Goal: Task Accomplishment & Management: Use online tool/utility

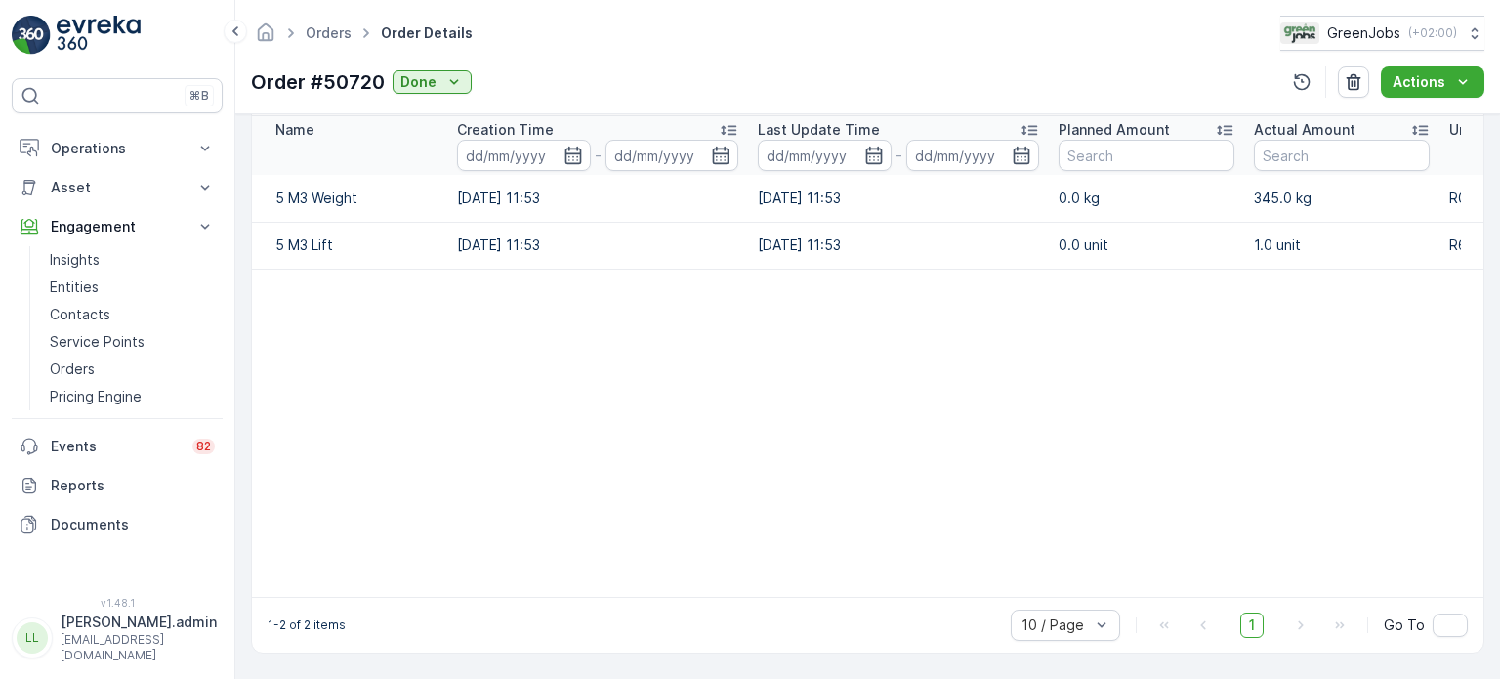
scroll to position [0, 374]
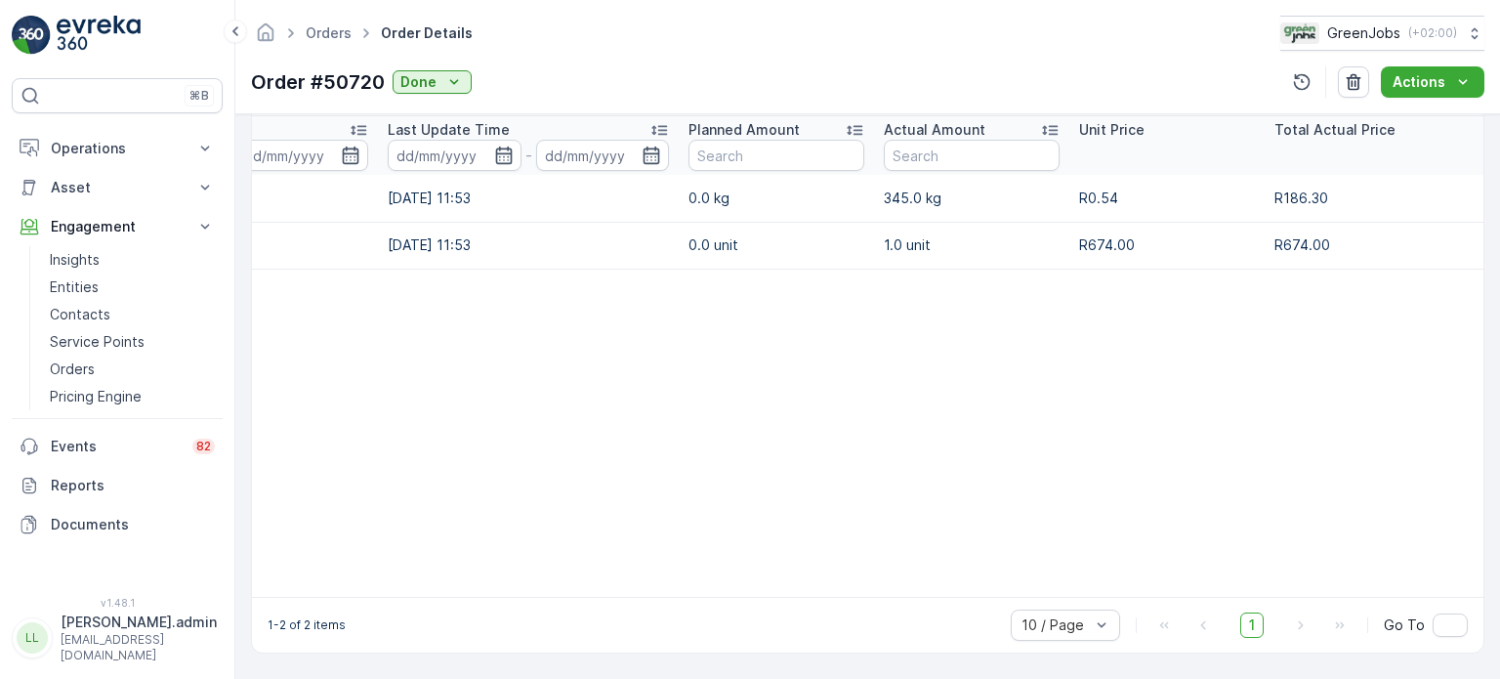
click at [87, 144] on p "Operations" at bounding box center [117, 149] width 133 height 20
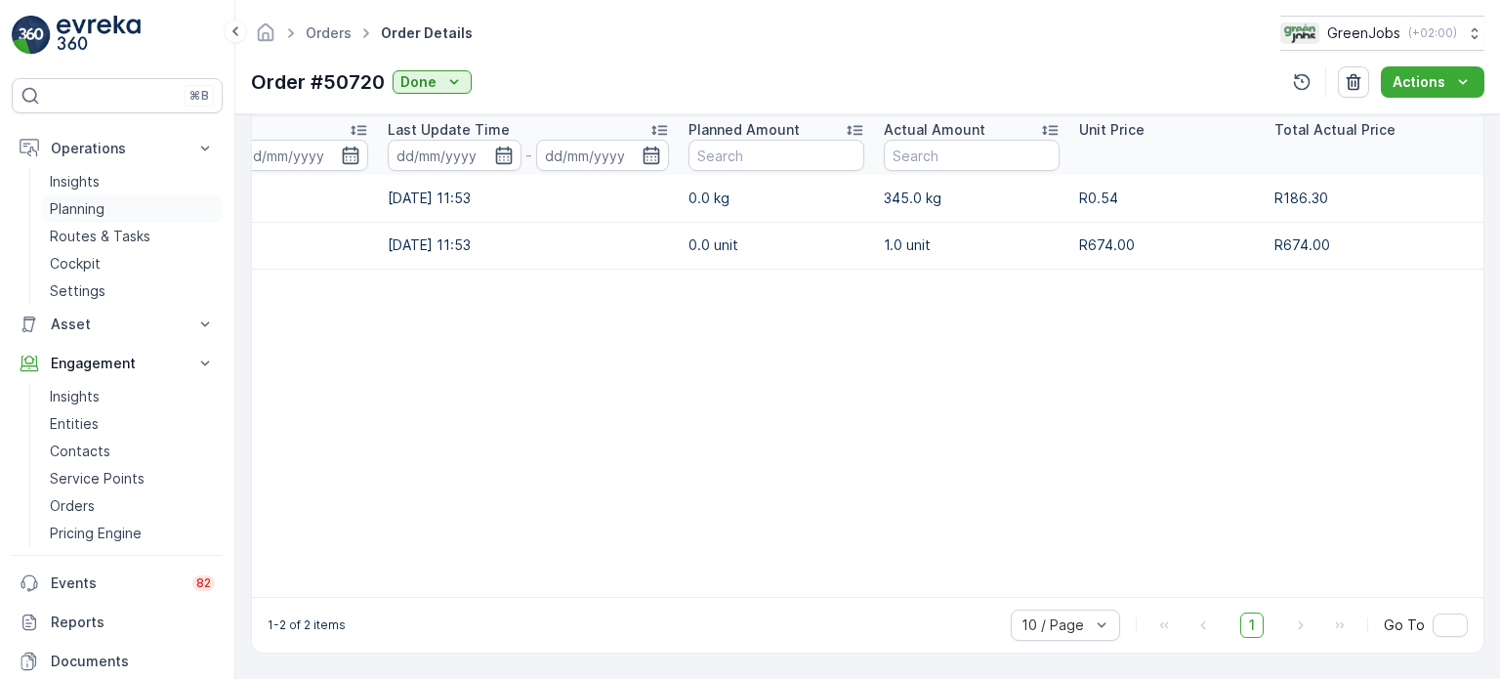
click at [86, 202] on p "Planning" at bounding box center [77, 209] width 55 height 20
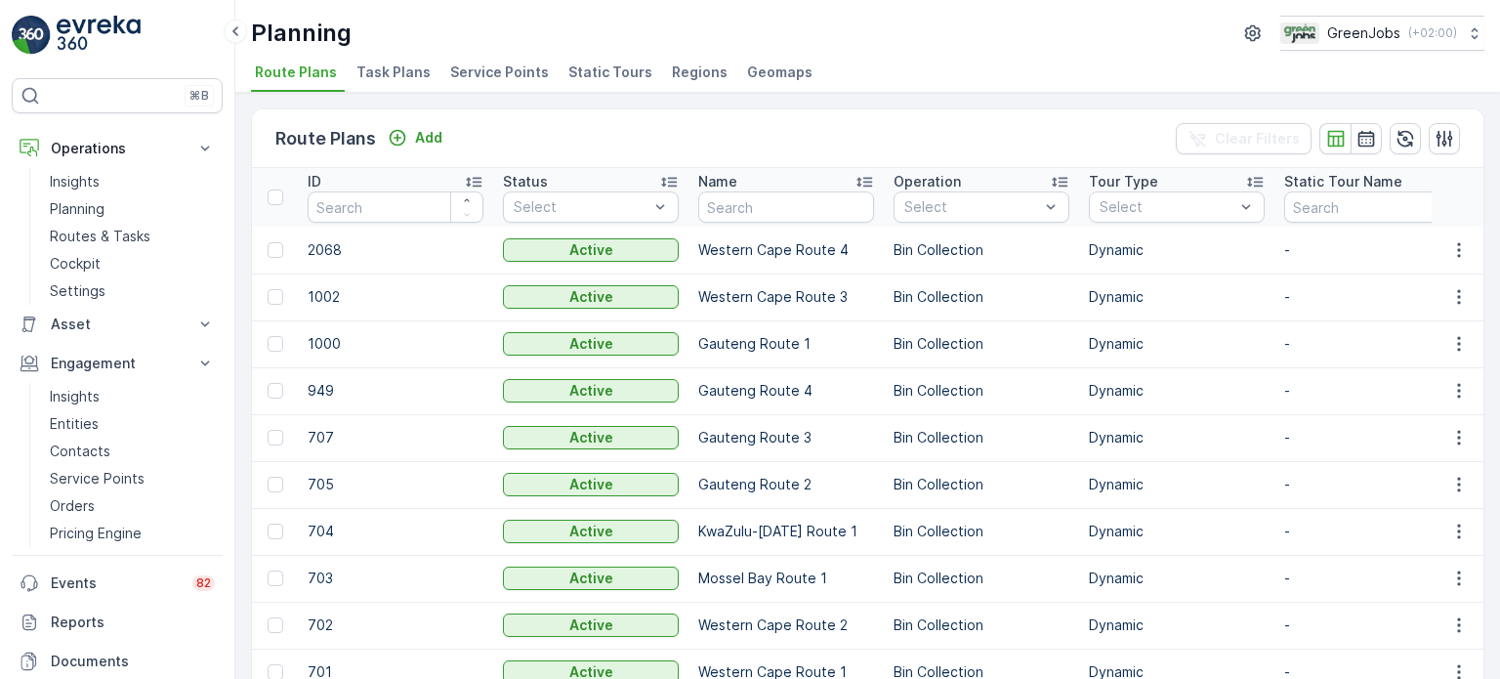
click at [482, 71] on span "Service Points" at bounding box center [499, 72] width 99 height 20
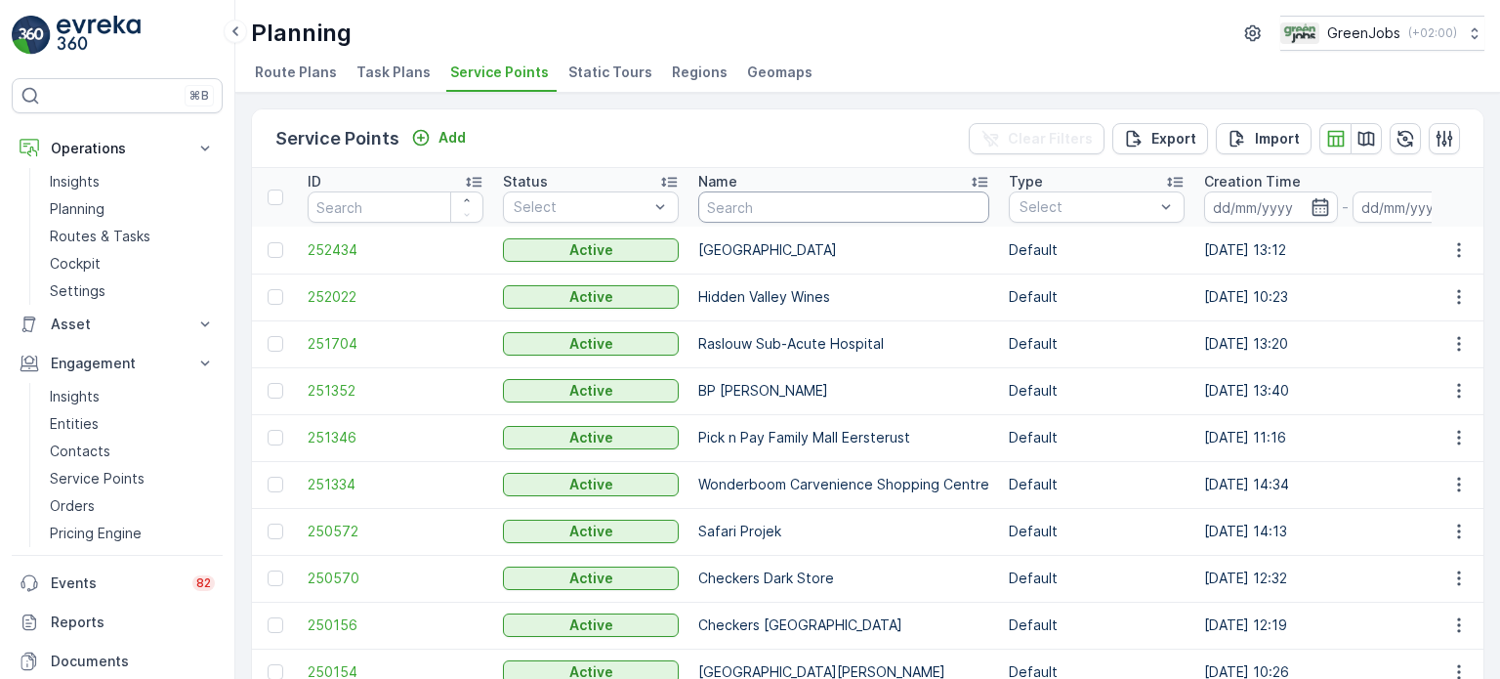
click at [786, 203] on input "text" at bounding box center [843, 206] width 291 height 31
type input "irenen"
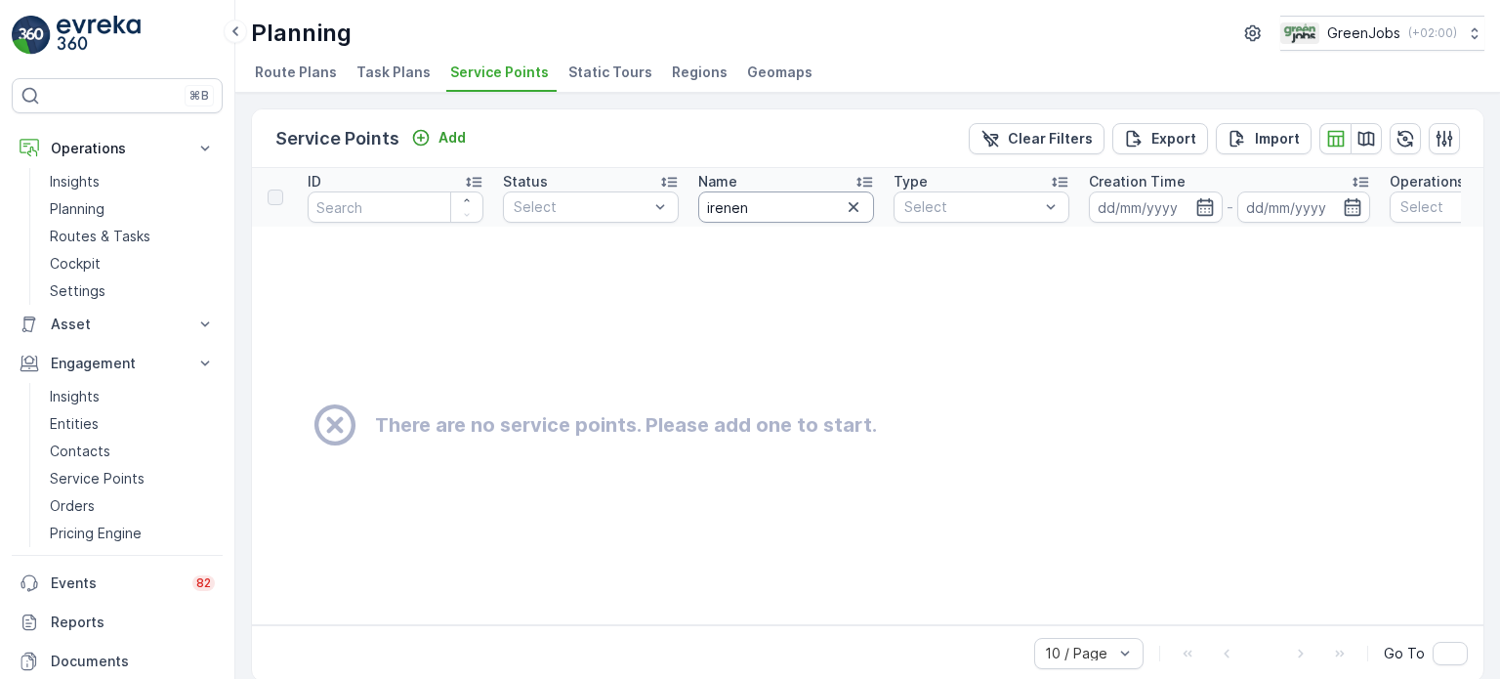
click at [781, 202] on input "irenen" at bounding box center [786, 206] width 176 height 31
type input "[PERSON_NAME]"
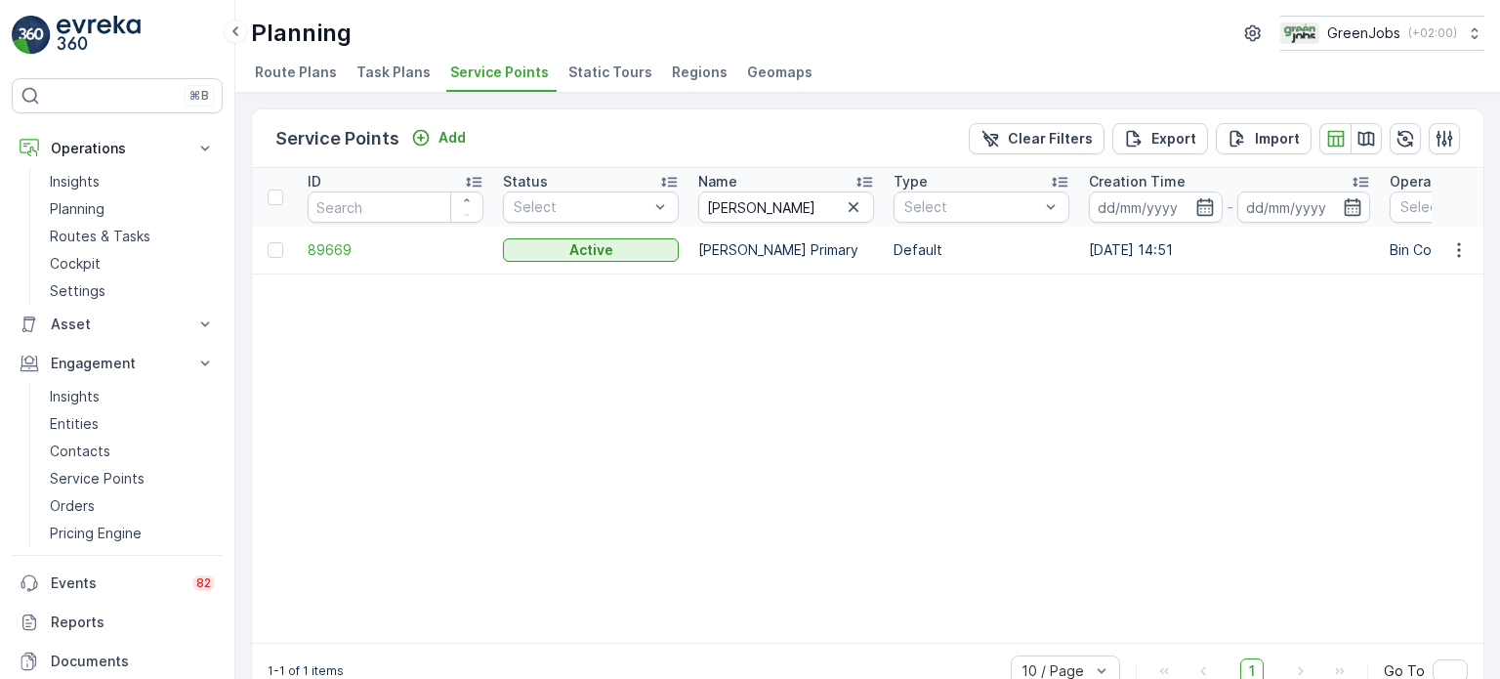
drag, startPoint x: 269, startPoint y: 249, endPoint x: 288, endPoint y: 245, distance: 19.0
click at [269, 249] on div at bounding box center [276, 250] width 16 height 16
click at [268, 242] on input "checkbox" at bounding box center [268, 242] width 0 height 0
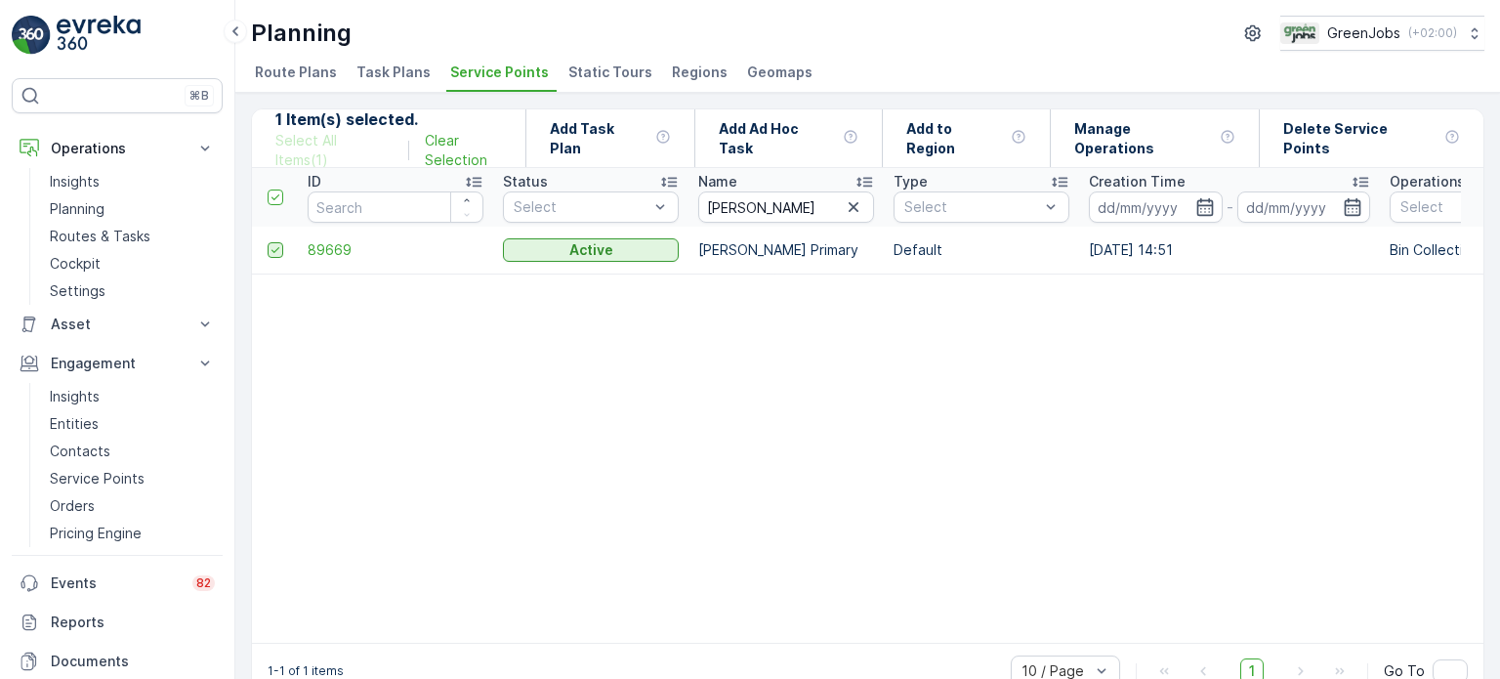
click at [269, 245] on icon at bounding box center [276, 250] width 14 height 14
click at [268, 242] on input "checkbox" at bounding box center [268, 242] width 0 height 0
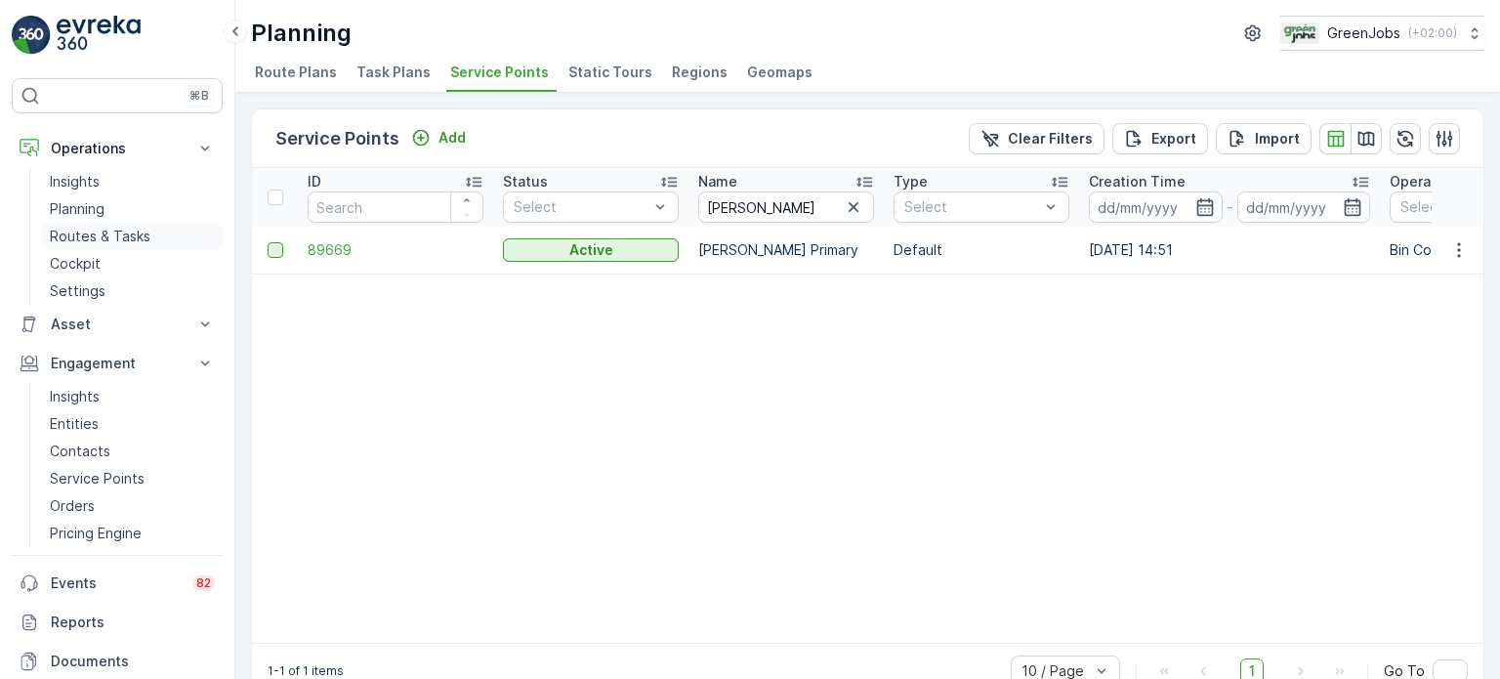
click at [95, 231] on p "Routes & Tasks" at bounding box center [100, 237] width 101 height 20
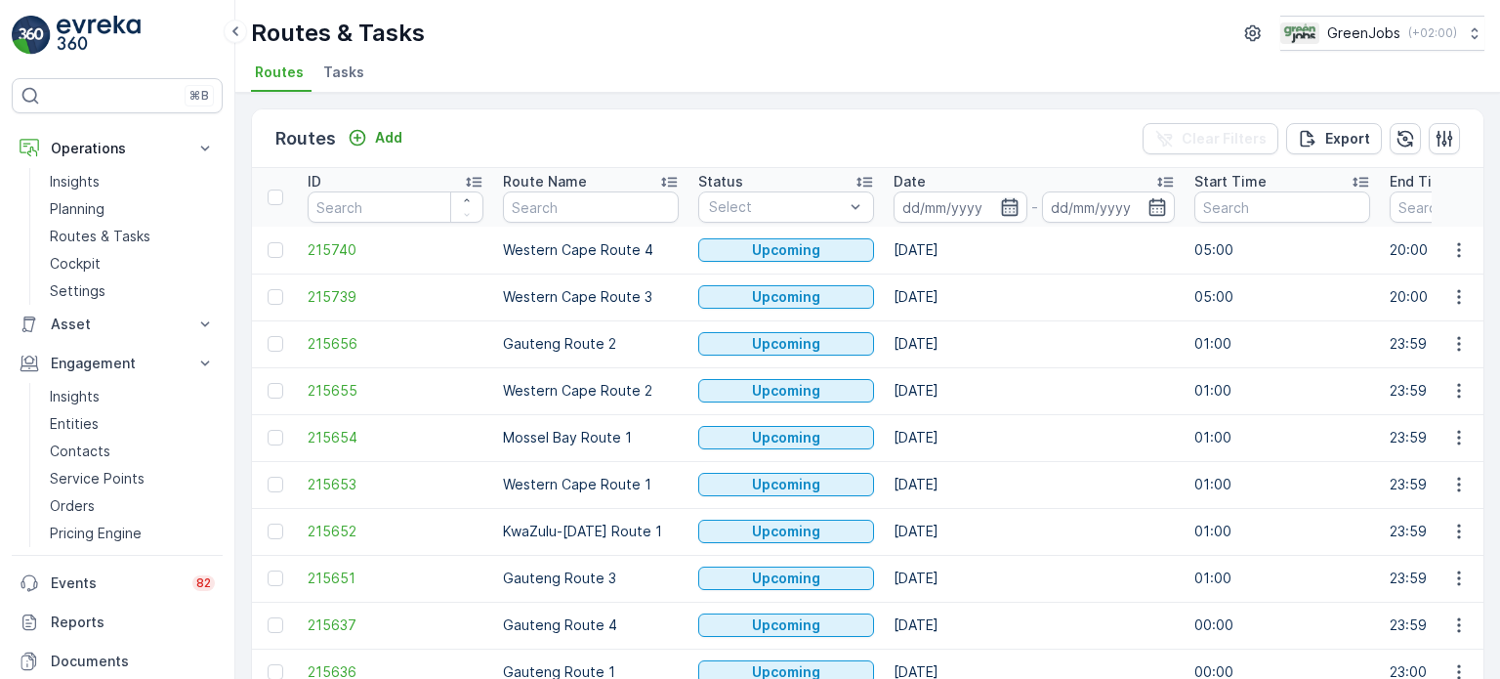
click at [1009, 204] on icon "button" at bounding box center [1010, 207] width 20 height 20
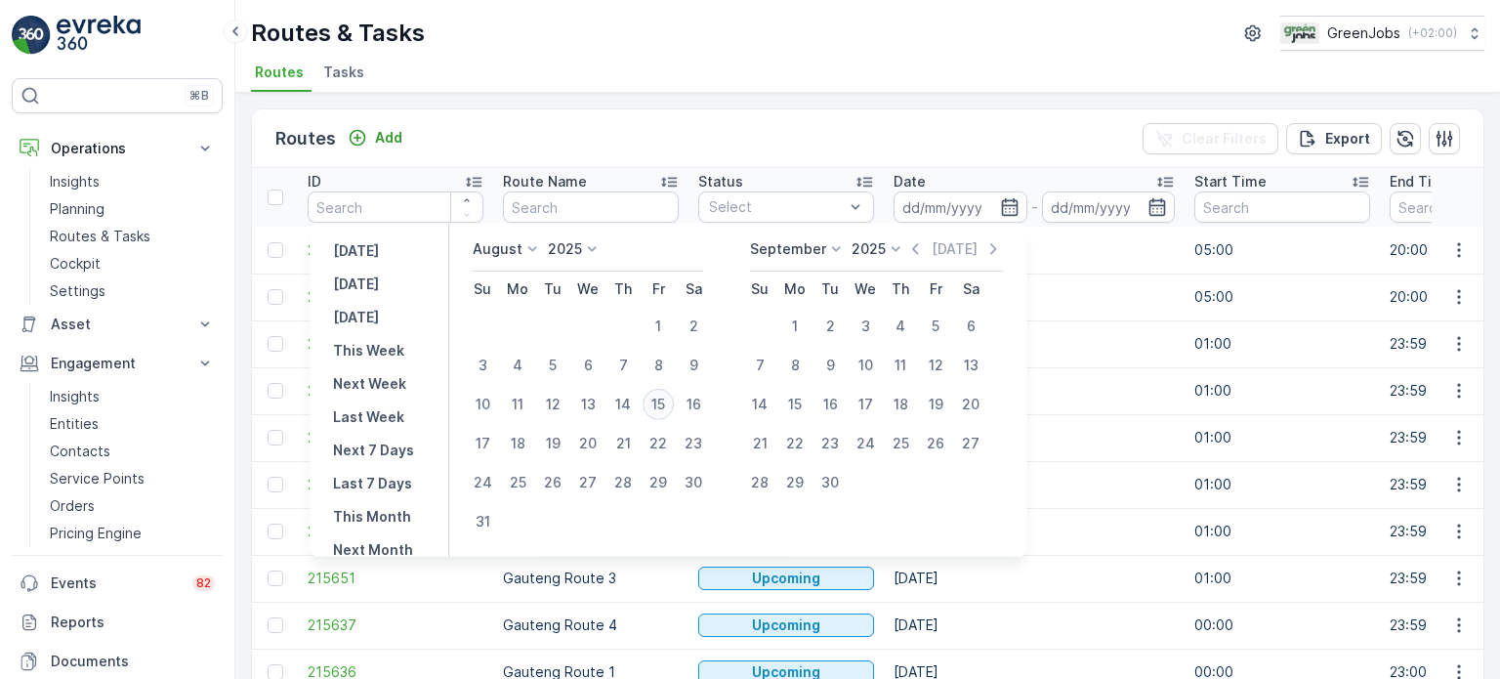
click at [662, 398] on div "15" at bounding box center [657, 404] width 31 height 31
type input "[DATE]"
click at [663, 397] on div "15" at bounding box center [657, 404] width 31 height 31
type input "[DATE]"
click at [663, 397] on div "15" at bounding box center [657, 404] width 31 height 31
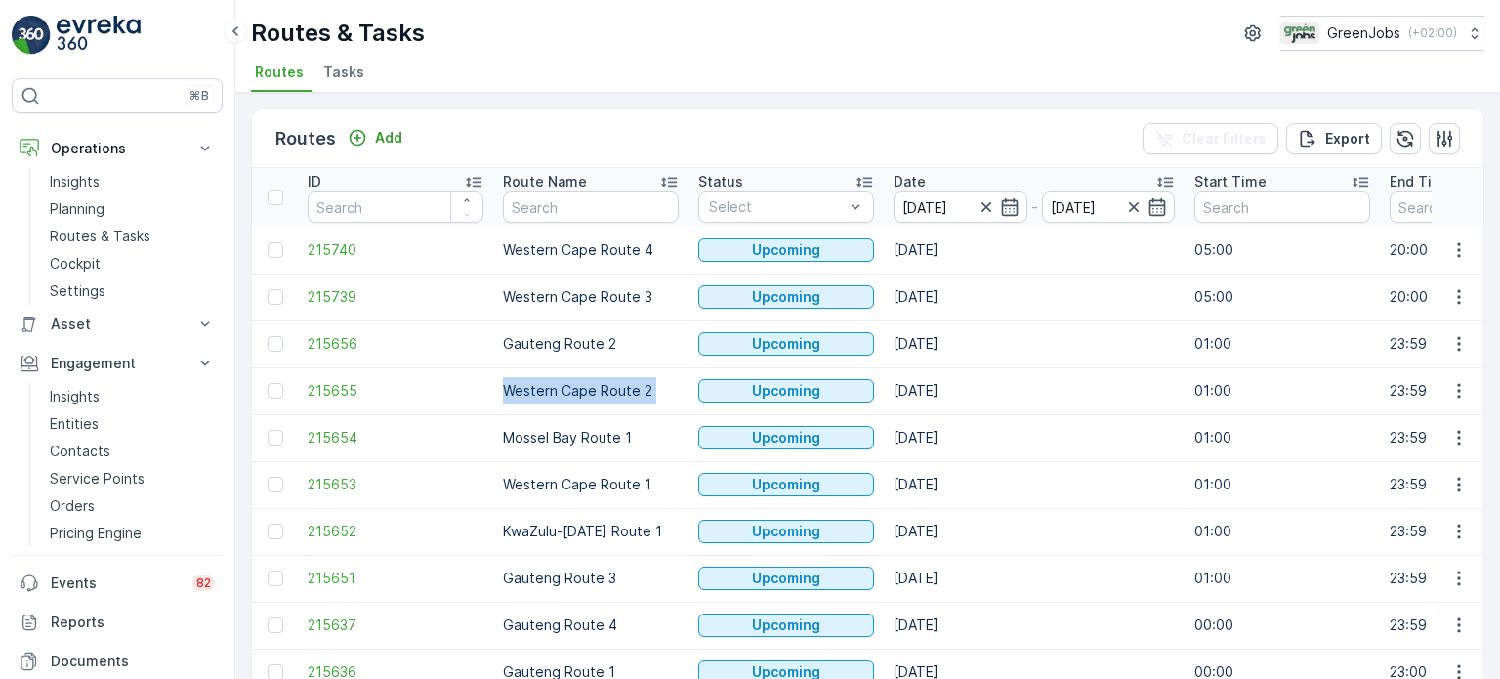
click at [663, 397] on td "Western Cape Route 2" at bounding box center [590, 390] width 195 height 47
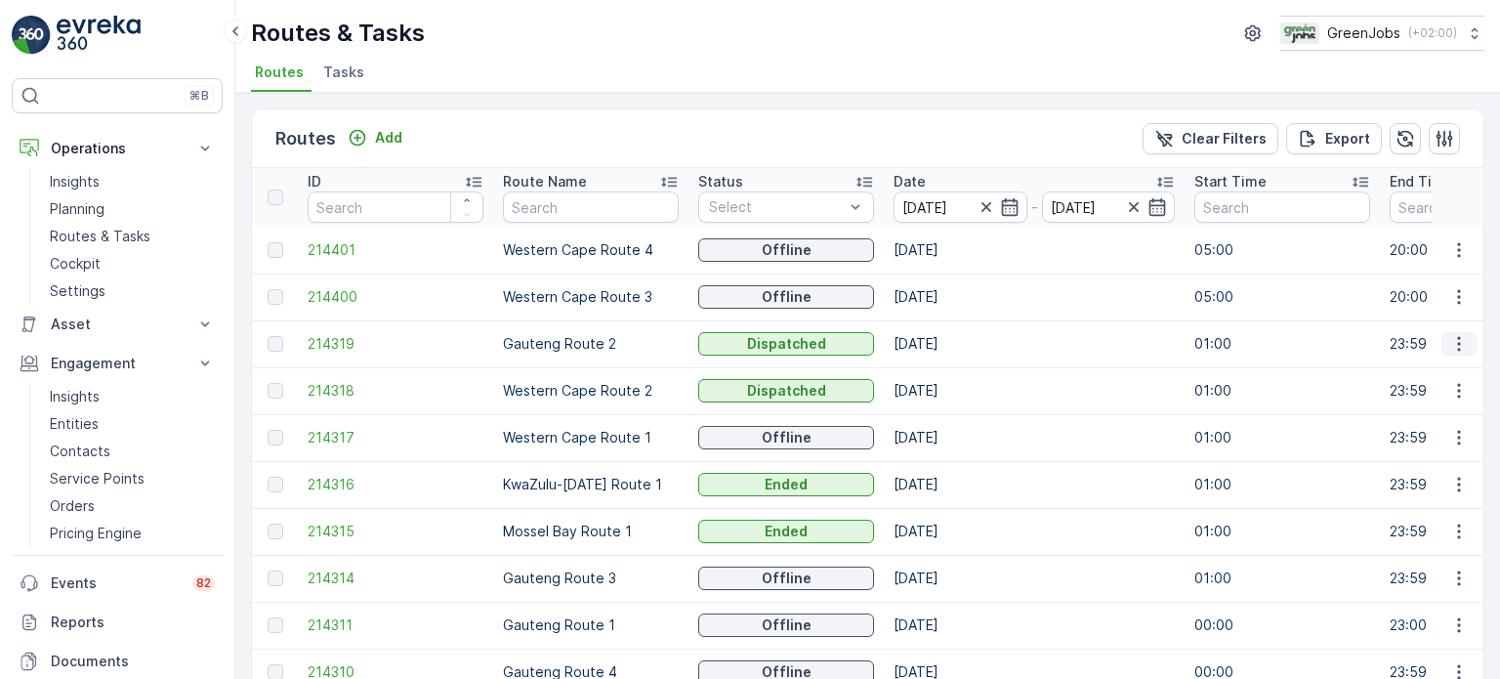
click at [1453, 338] on icon "button" at bounding box center [1459, 344] width 20 height 20
click at [1414, 364] on span "See More Details" at bounding box center [1412, 372] width 113 height 20
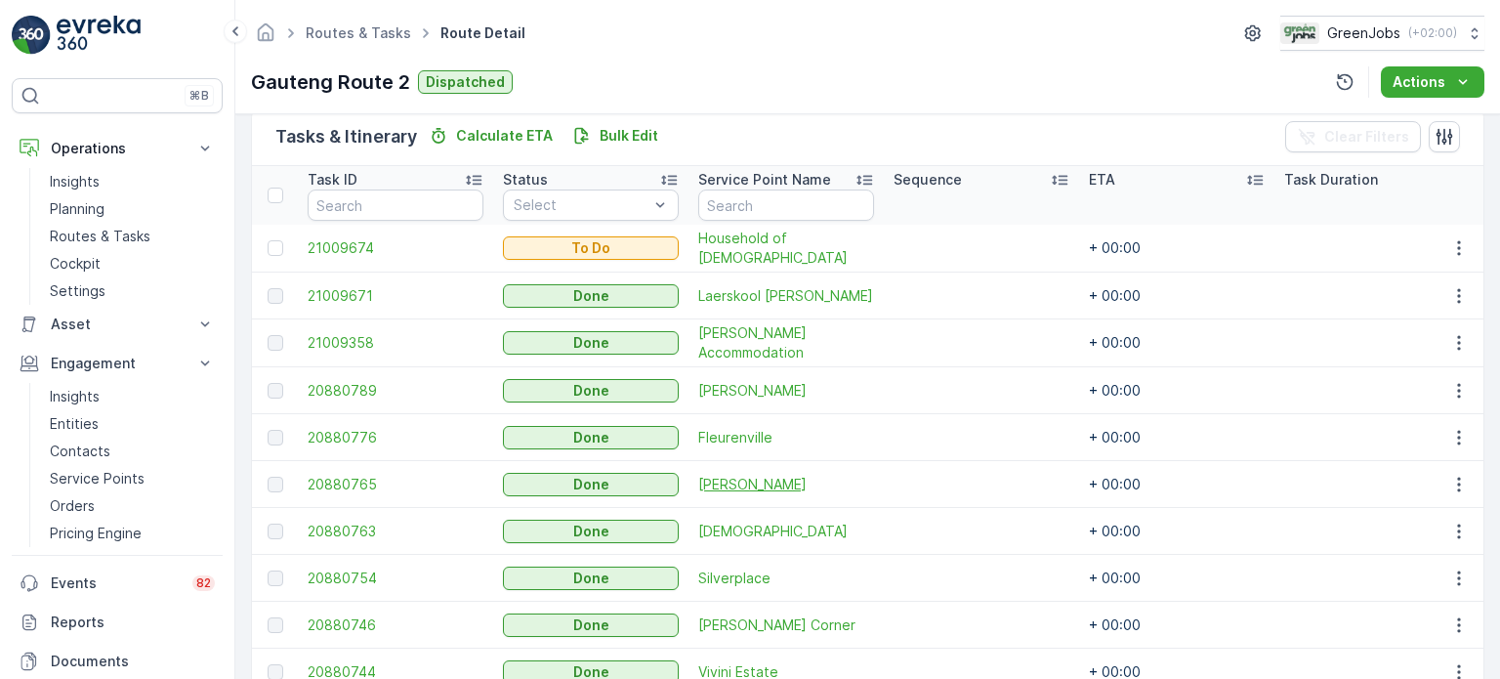
scroll to position [585, 0]
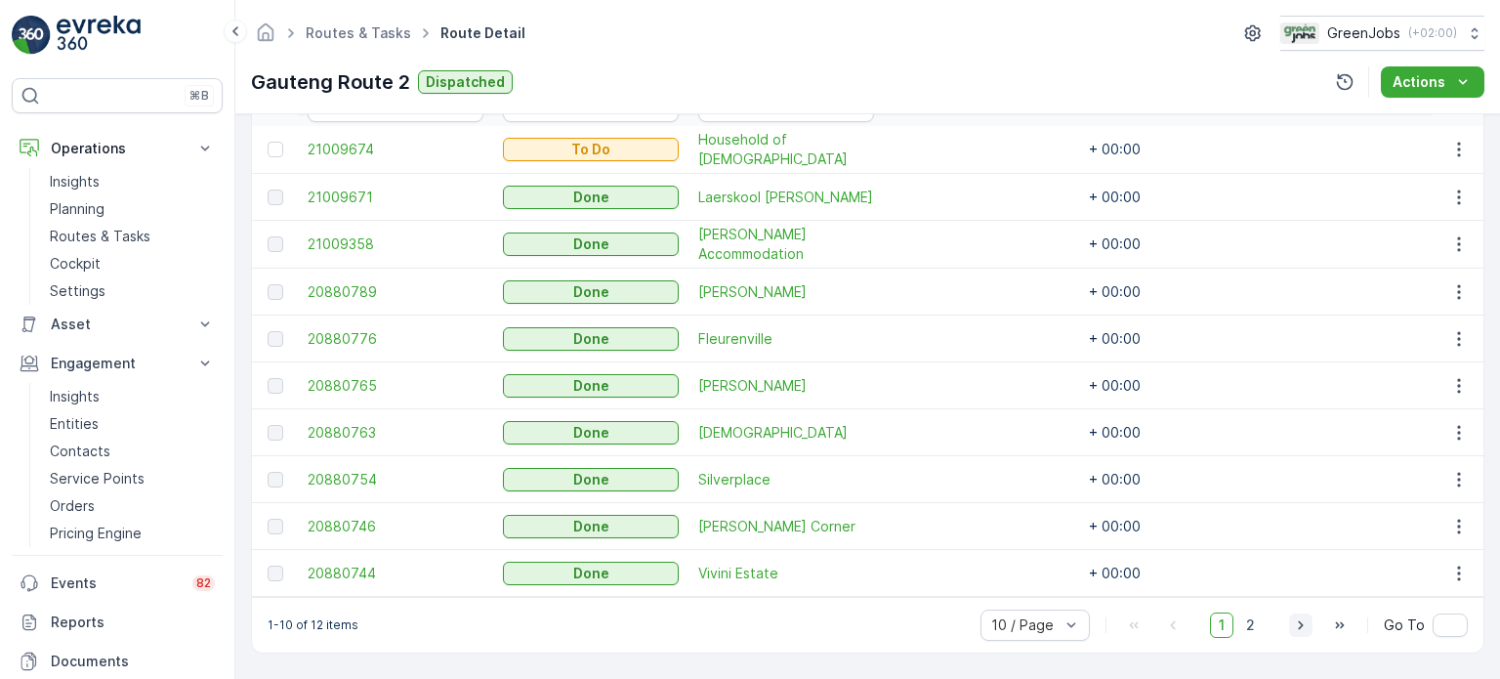
click at [1302, 631] on icon "button" at bounding box center [1301, 625] width 20 height 20
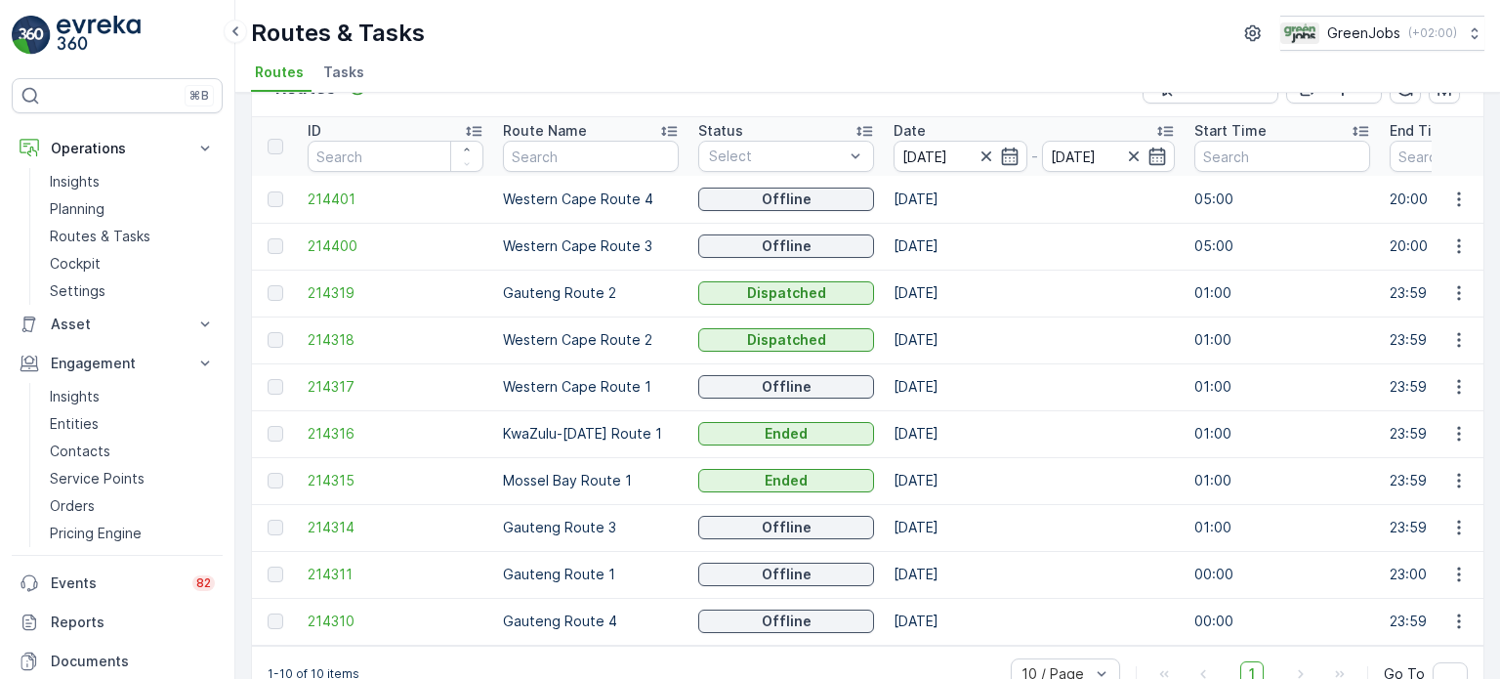
scroll to position [97, 0]
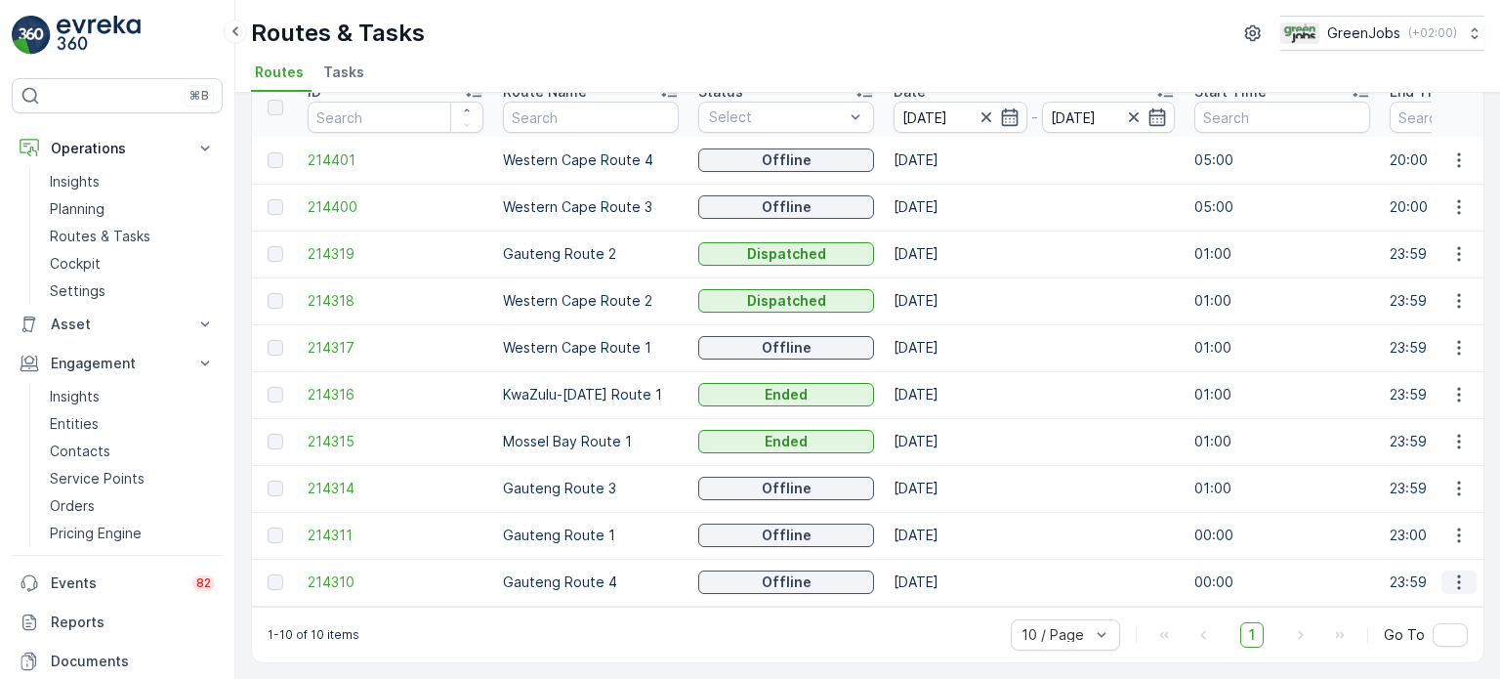
click at [1457, 572] on icon "button" at bounding box center [1459, 582] width 20 height 20
click at [1391, 603] on span "See More Details" at bounding box center [1412, 603] width 113 height 20
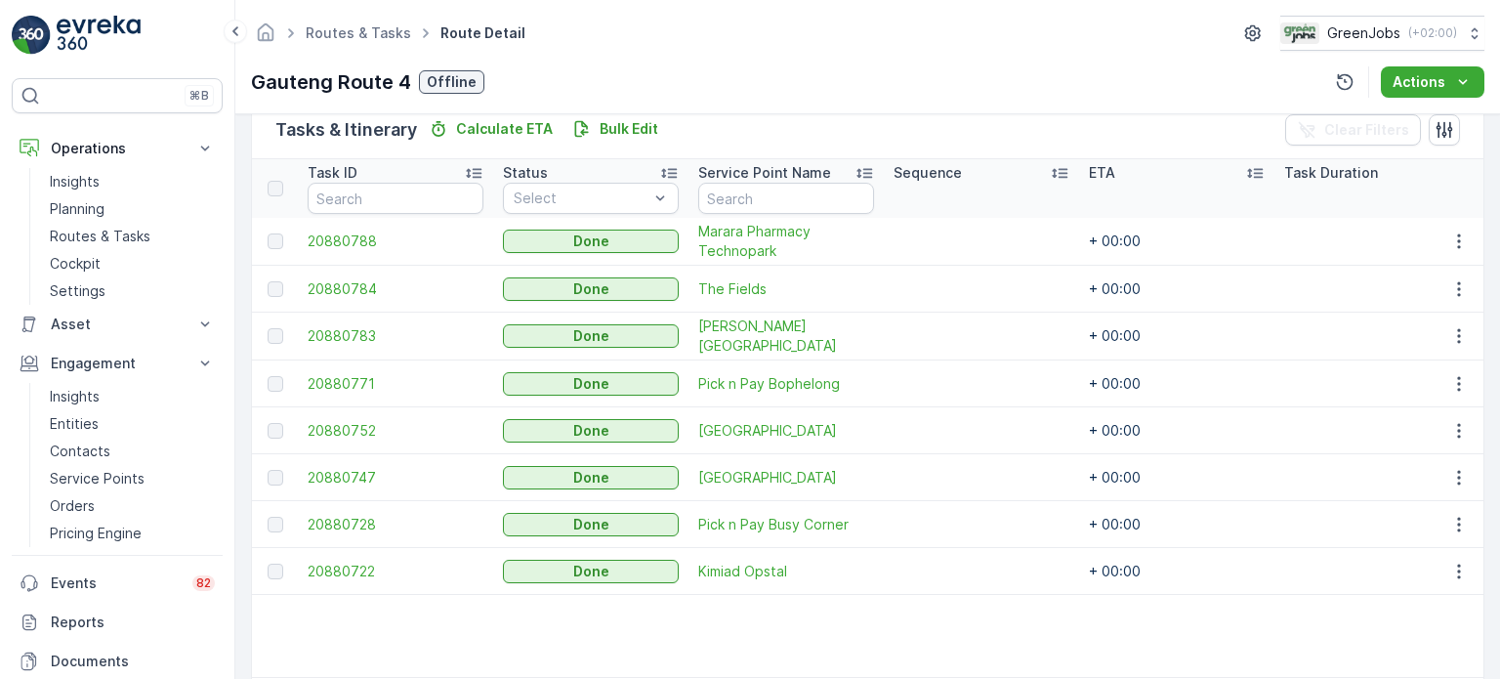
scroll to position [488, 0]
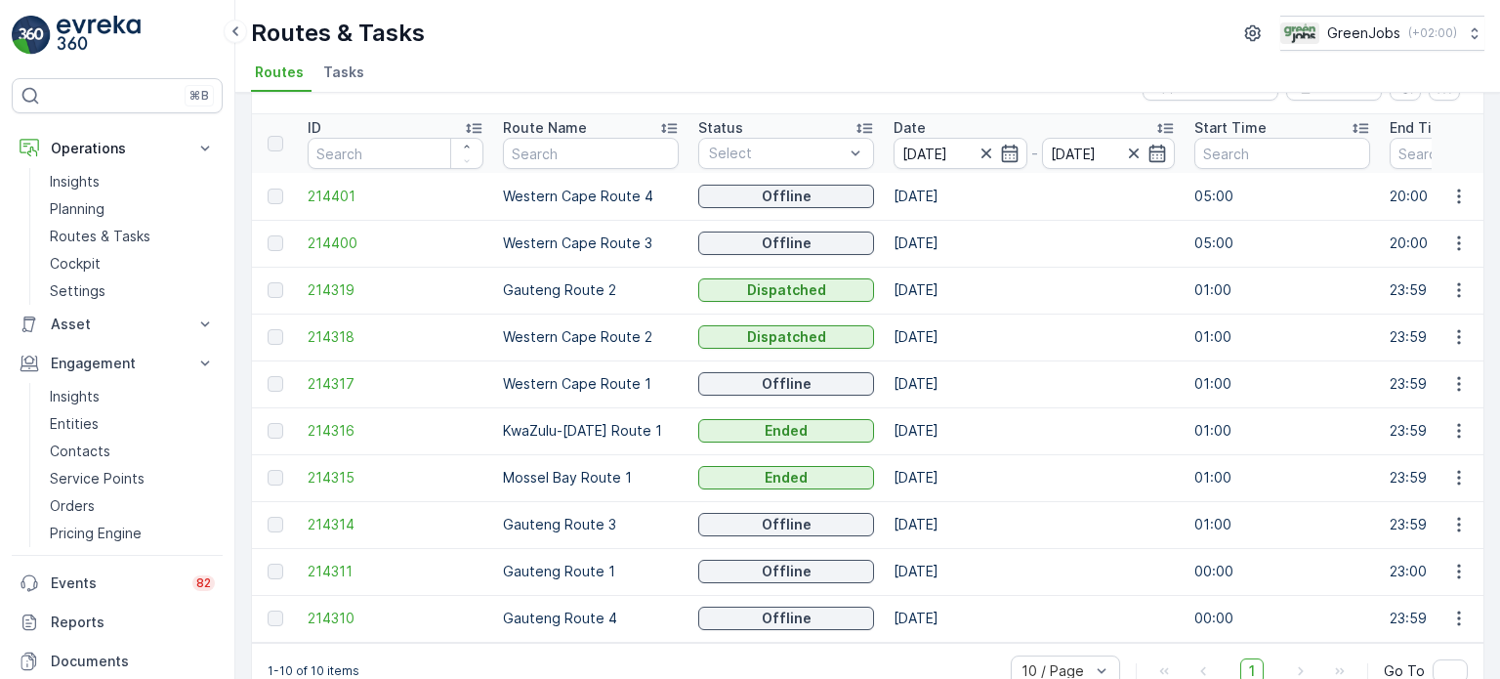
scroll to position [97, 0]
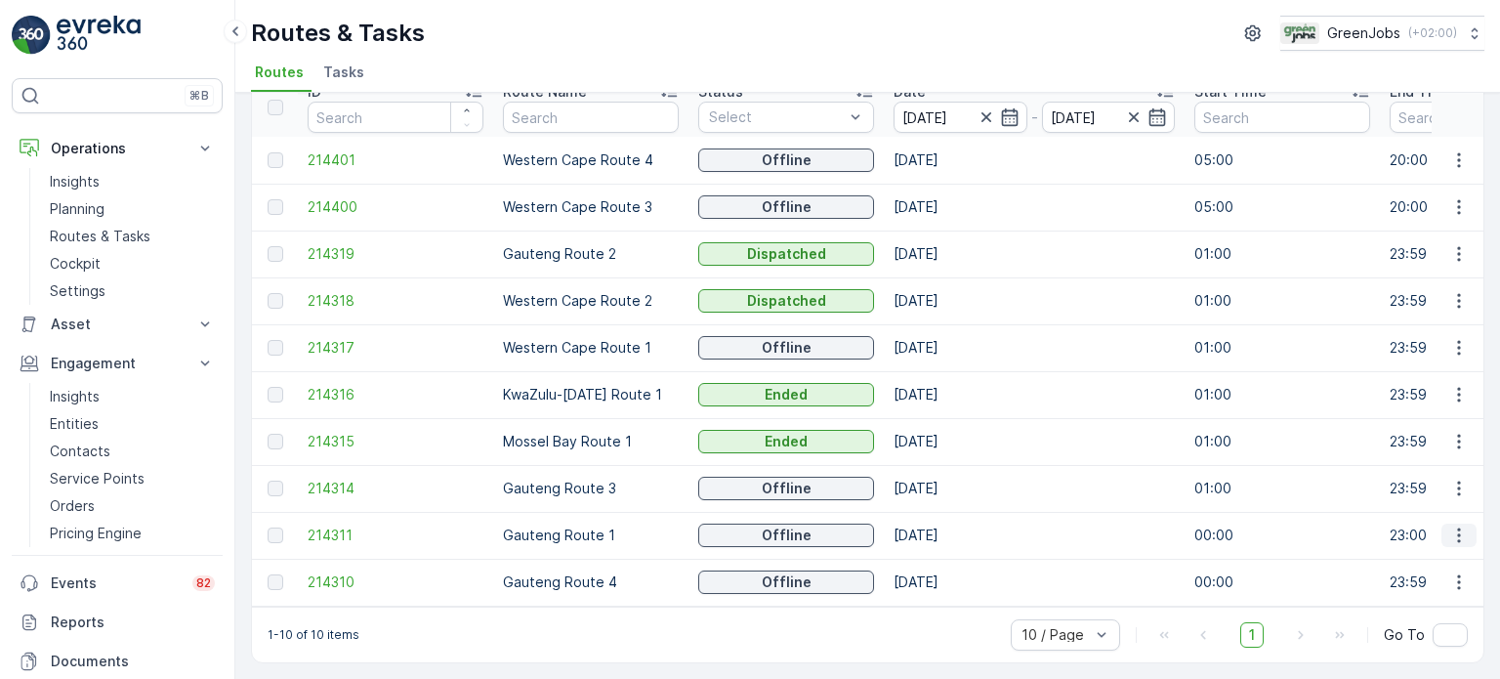
click at [1458, 525] on icon "button" at bounding box center [1459, 535] width 20 height 20
click at [1392, 553] on span "See More Details" at bounding box center [1412, 556] width 113 height 20
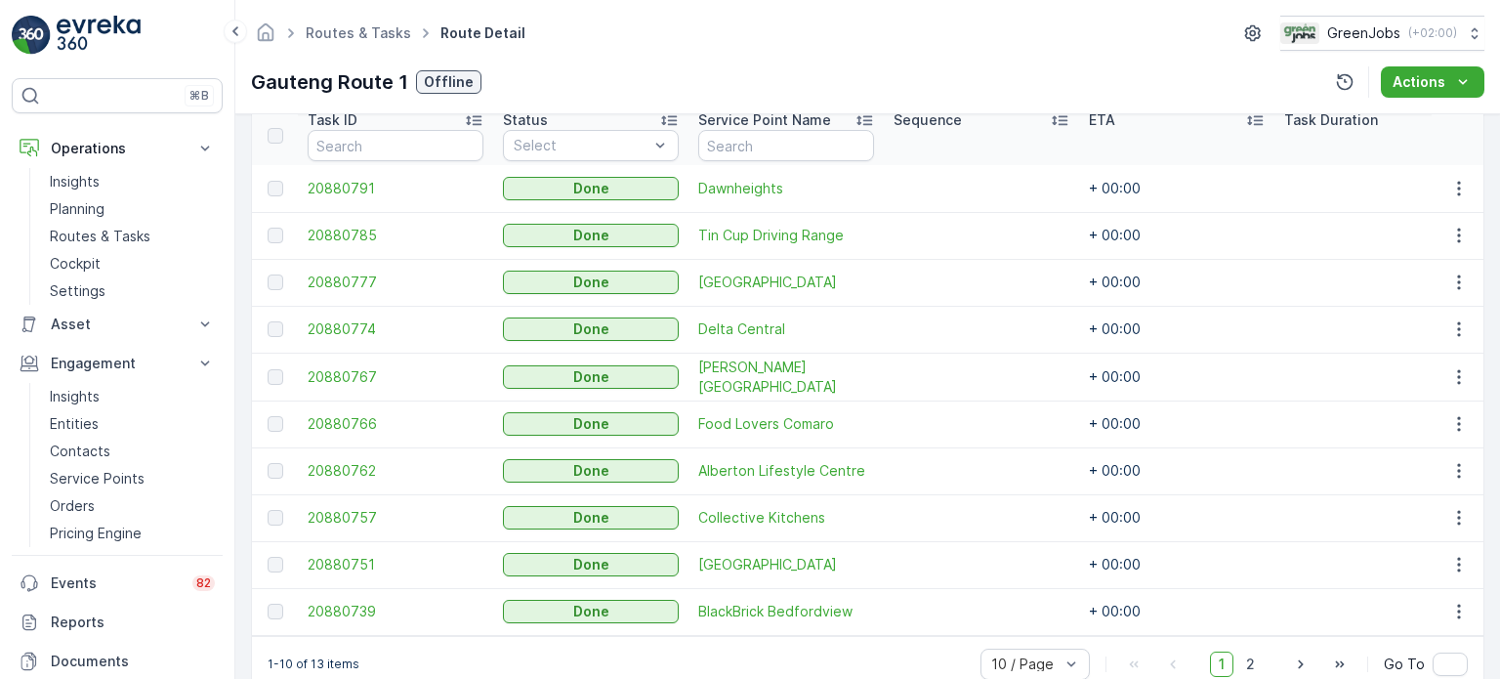
scroll to position [585, 0]
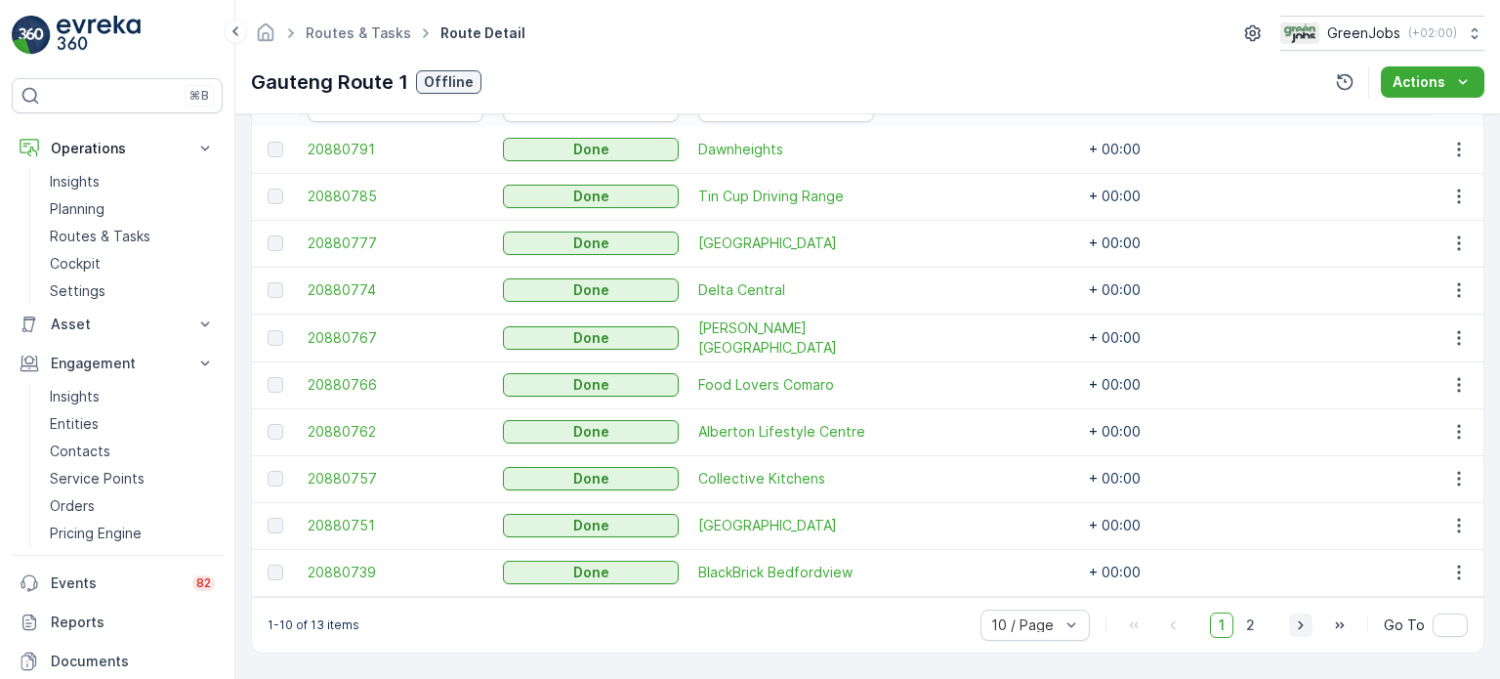
click at [1296, 625] on icon "button" at bounding box center [1301, 625] width 20 height 20
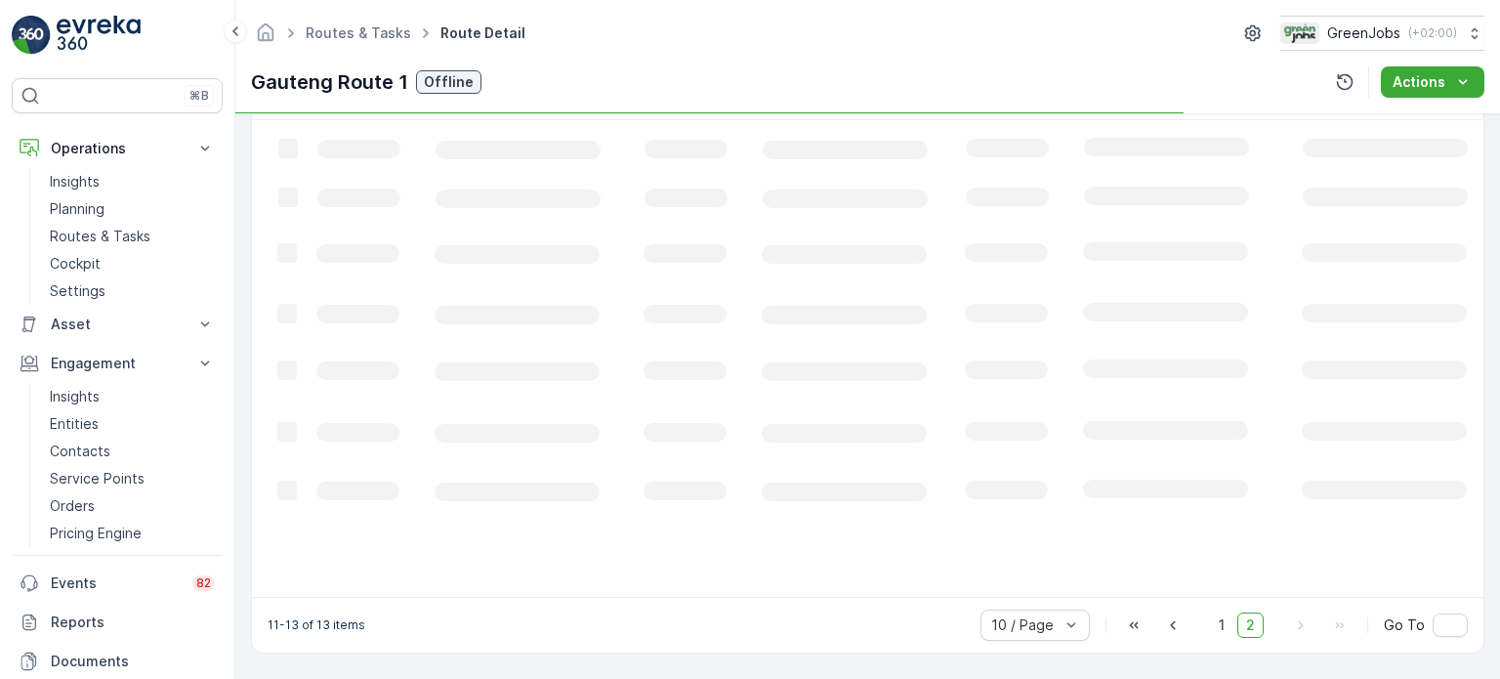
scroll to position [524, 0]
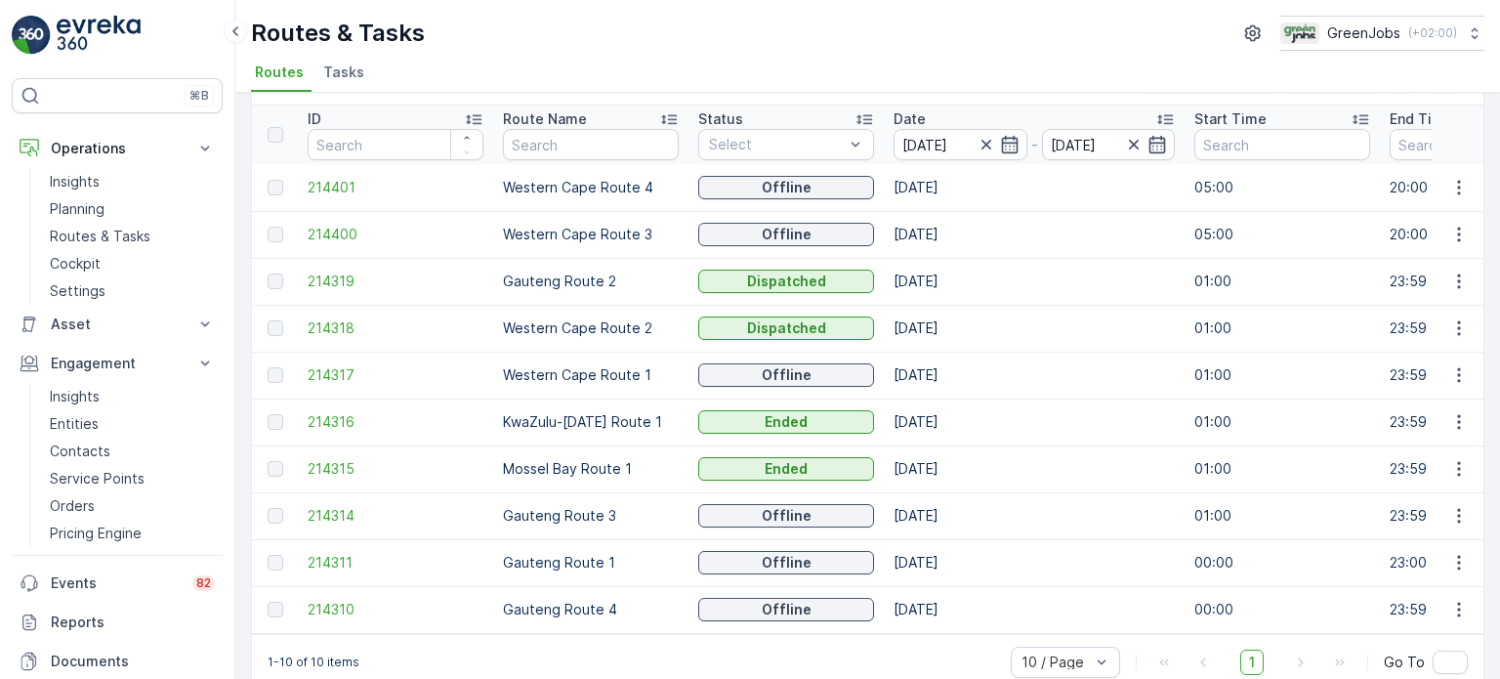
scroll to position [97, 0]
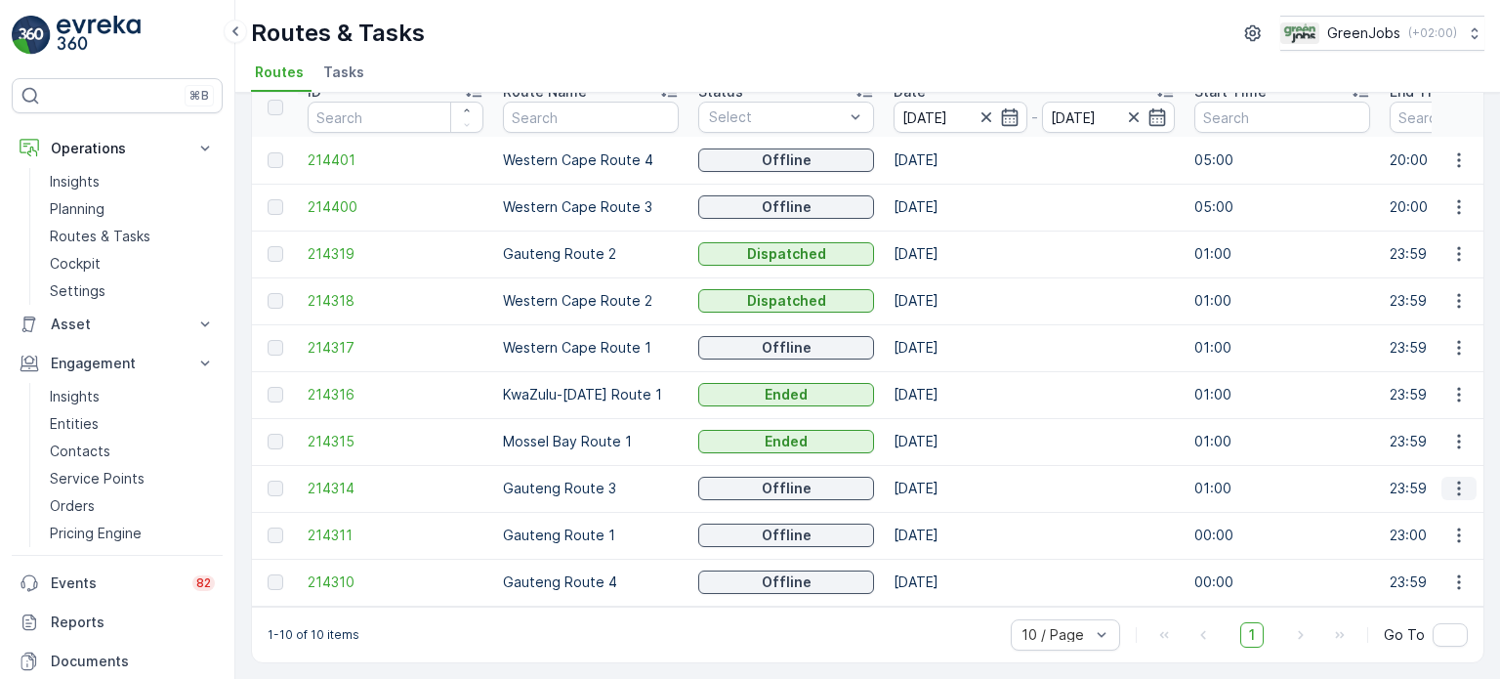
click at [1449, 478] on icon "button" at bounding box center [1459, 488] width 20 height 20
click at [1400, 503] on span "See More Details" at bounding box center [1412, 509] width 113 height 20
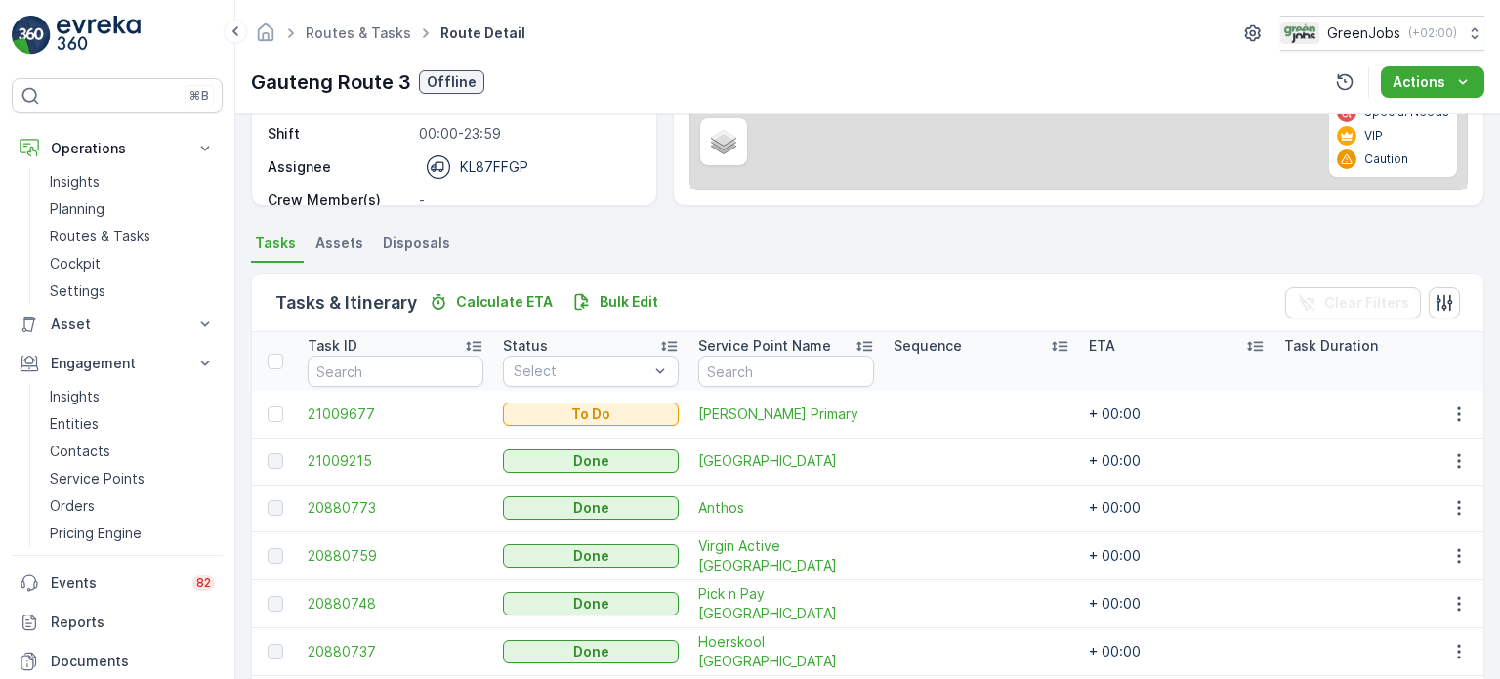
scroll to position [391, 0]
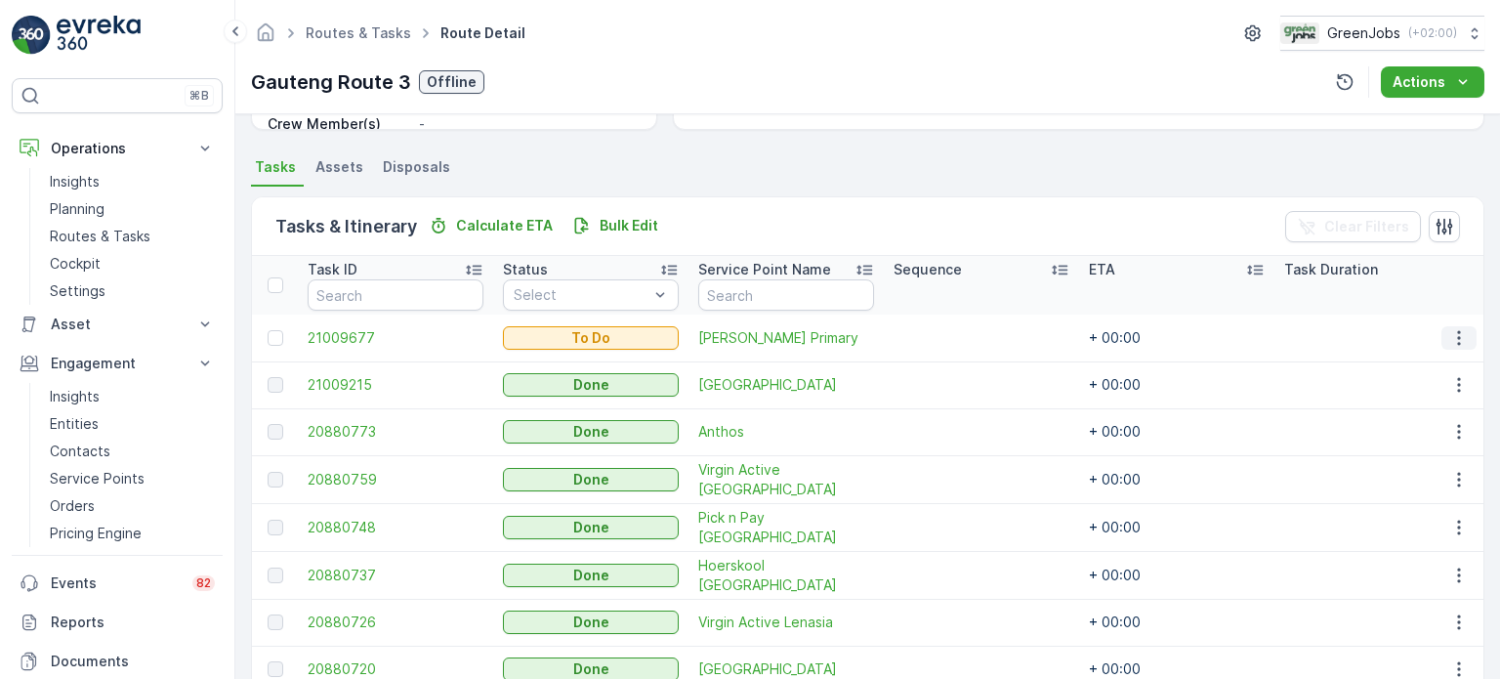
click at [1456, 340] on icon "button" at bounding box center [1459, 338] width 20 height 20
click at [1387, 417] on span "Change Route" at bounding box center [1408, 420] width 95 height 20
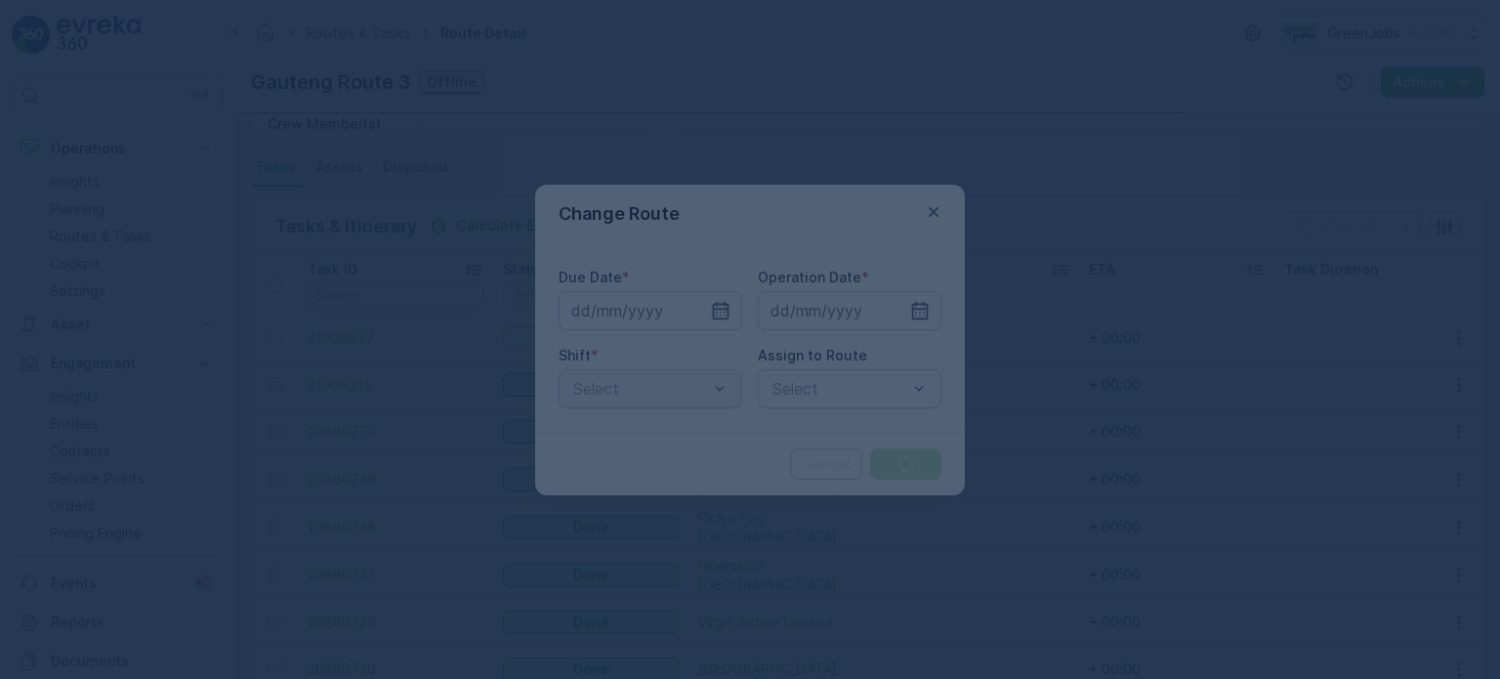
type input "[DATE]"
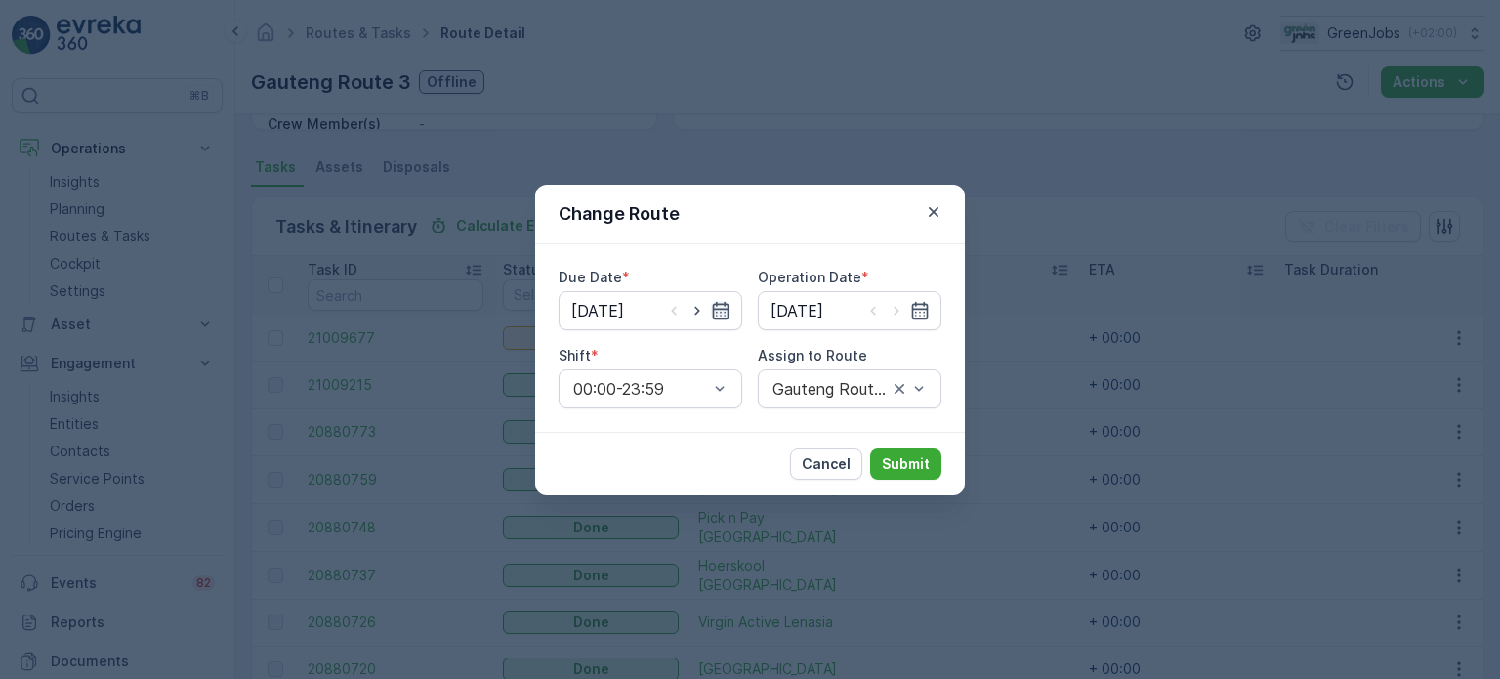
click at [725, 312] on icon "button" at bounding box center [721, 311] width 20 height 20
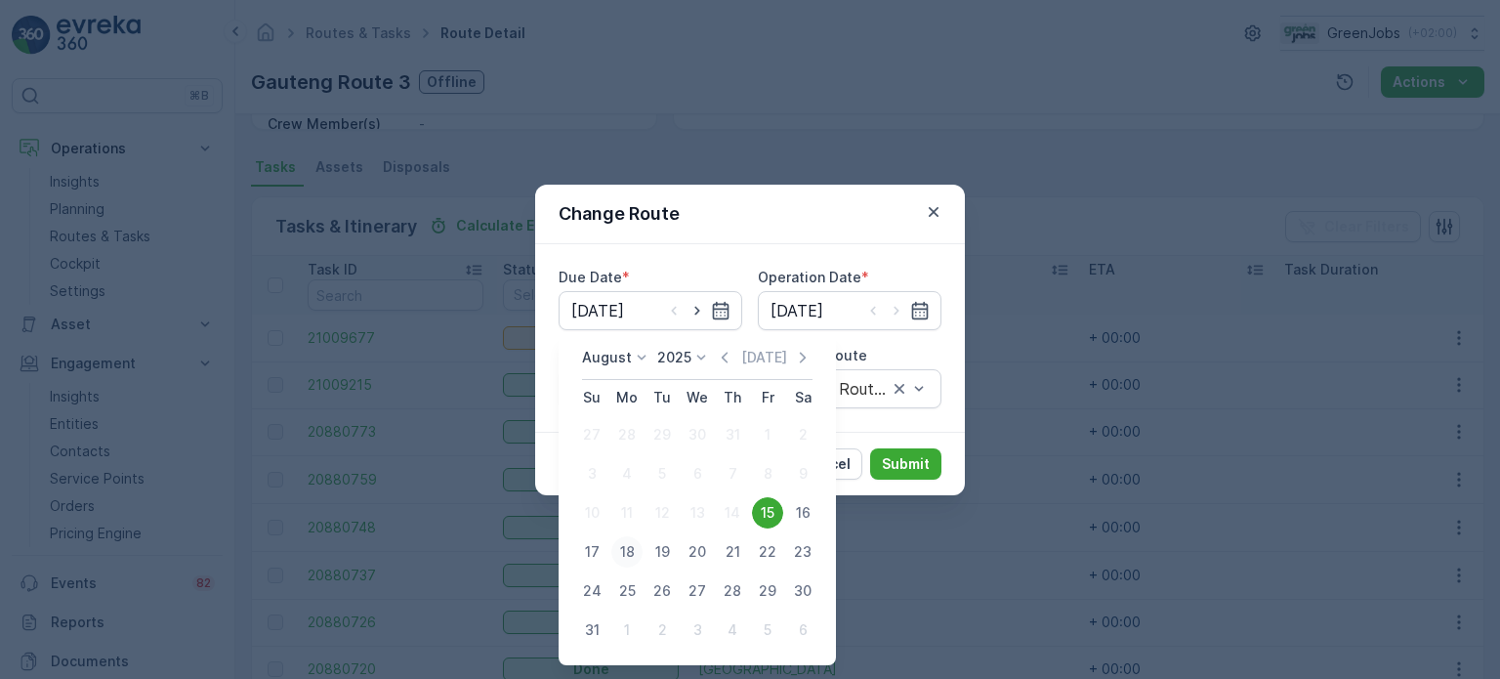
click at [620, 549] on div "18" at bounding box center [626, 551] width 31 height 31
type input "[DATE]"
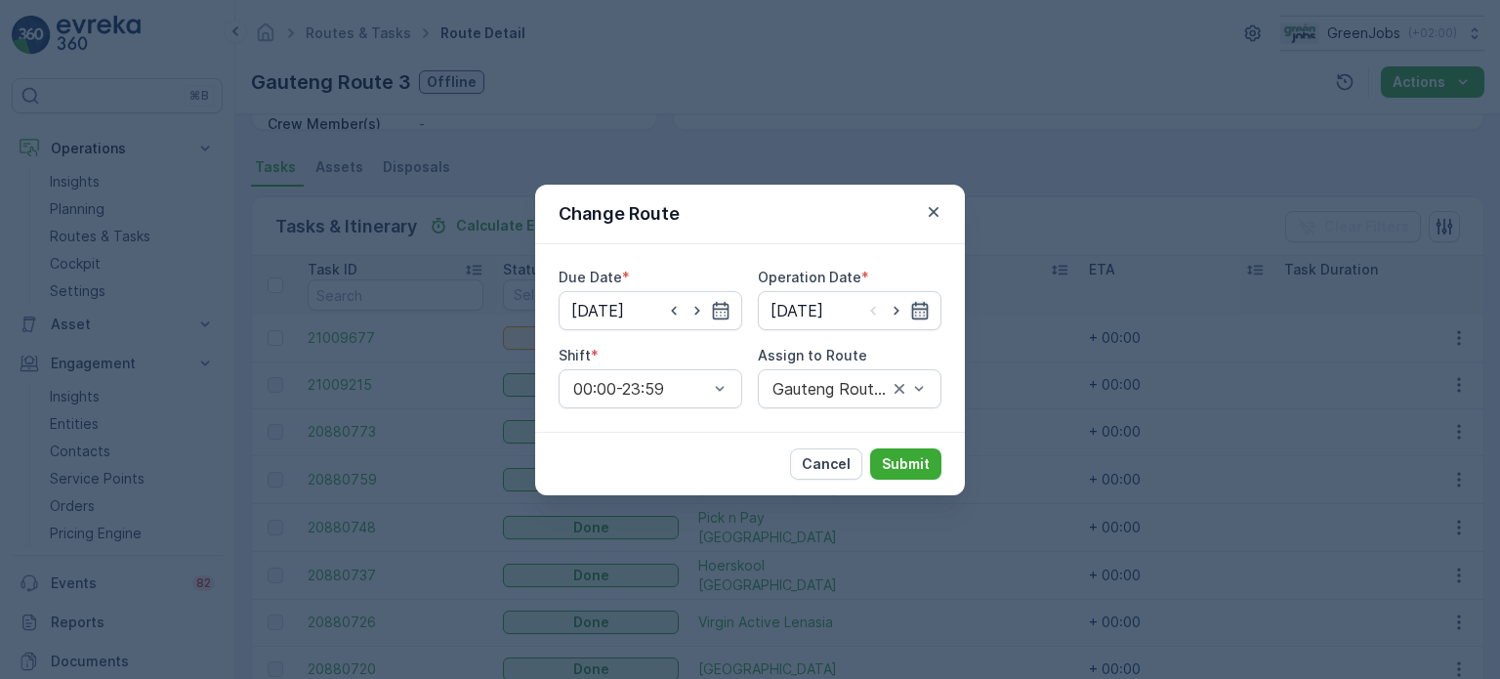
click at [922, 304] on icon "button" at bounding box center [920, 310] width 17 height 18
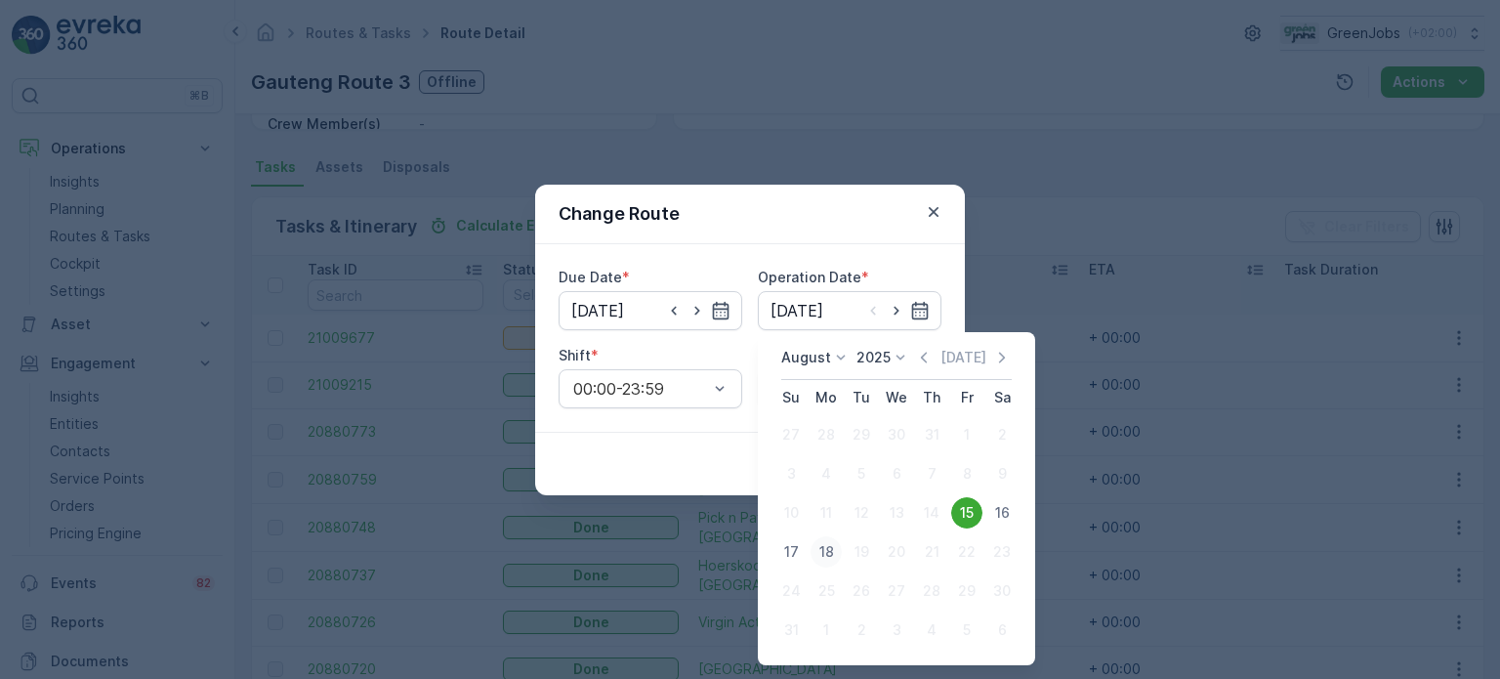
click at [830, 541] on div "18" at bounding box center [825, 551] width 31 height 31
type input "[DATE]"
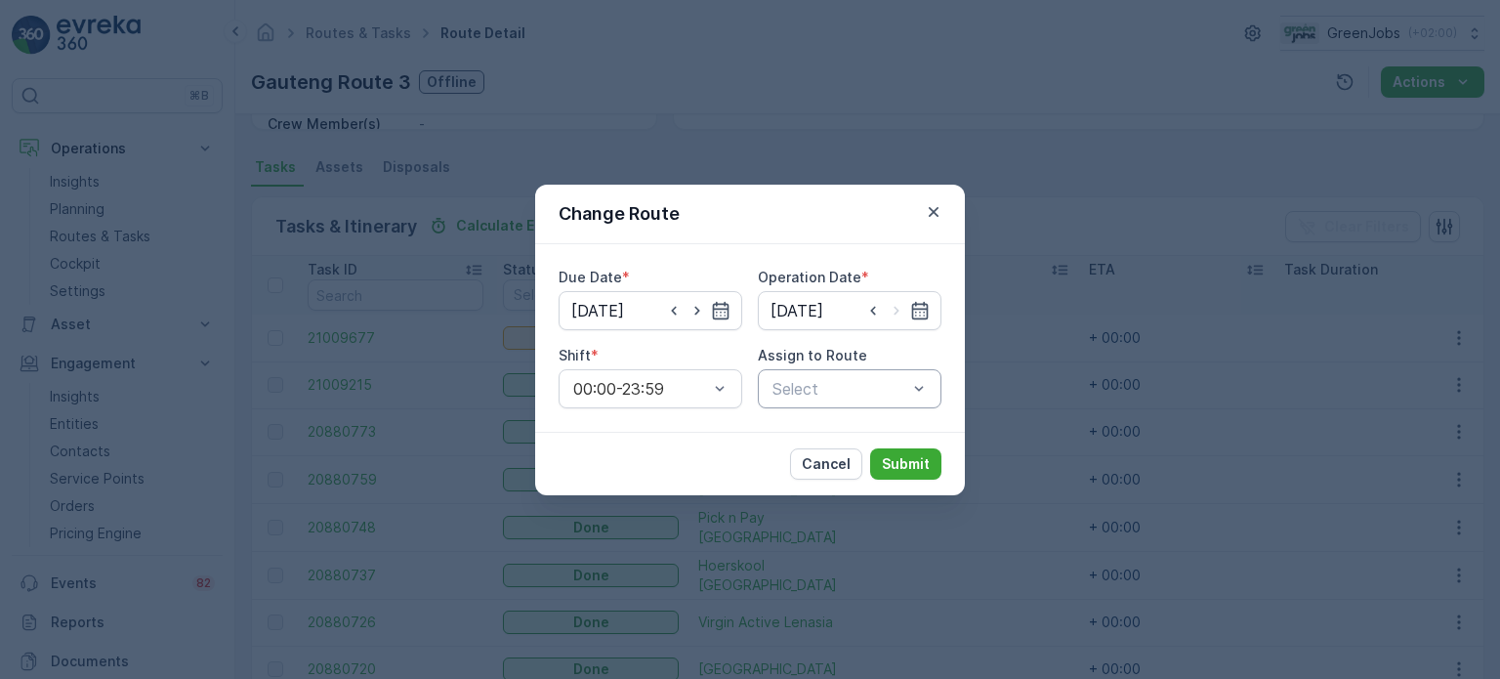
click at [895, 389] on div at bounding box center [839, 389] width 139 height 18
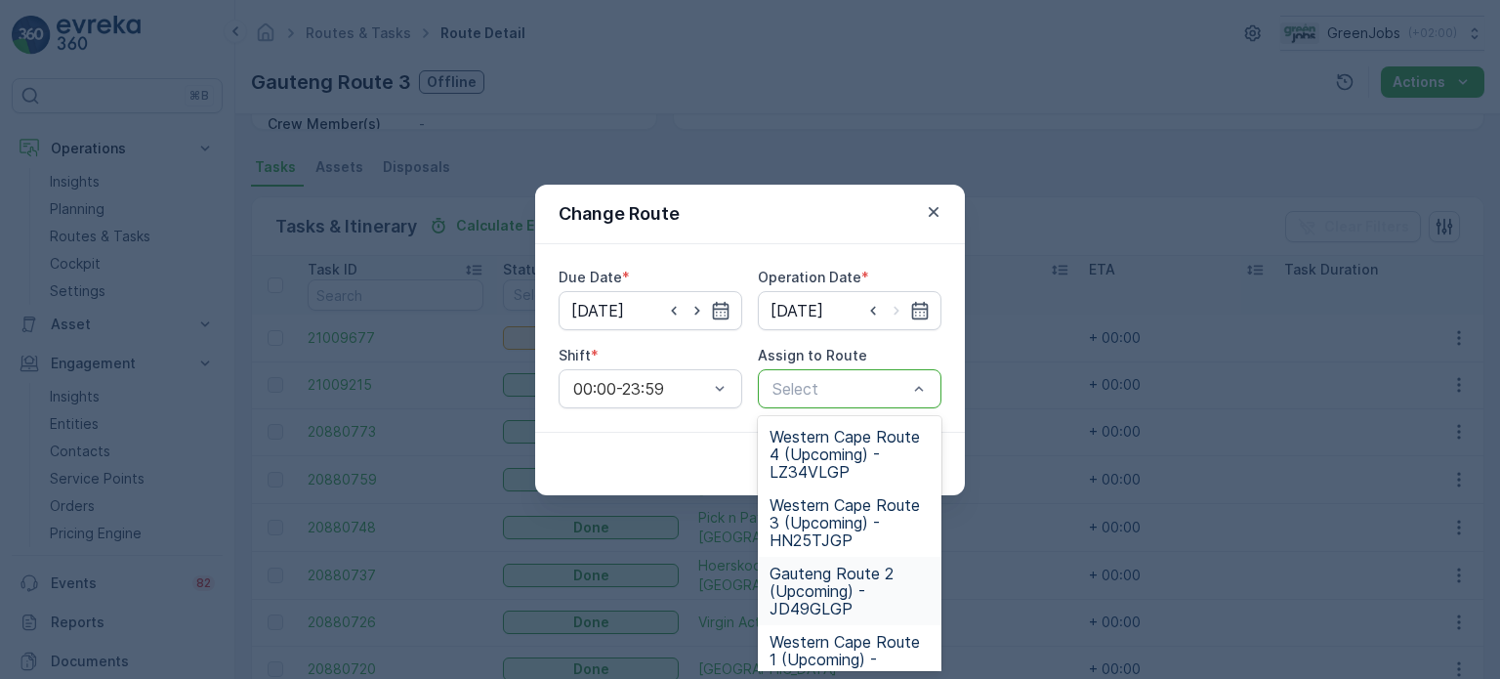
click at [832, 574] on span "Gauteng Route 2 (Upcoming) - JD49GLGP" at bounding box center [849, 590] width 160 height 53
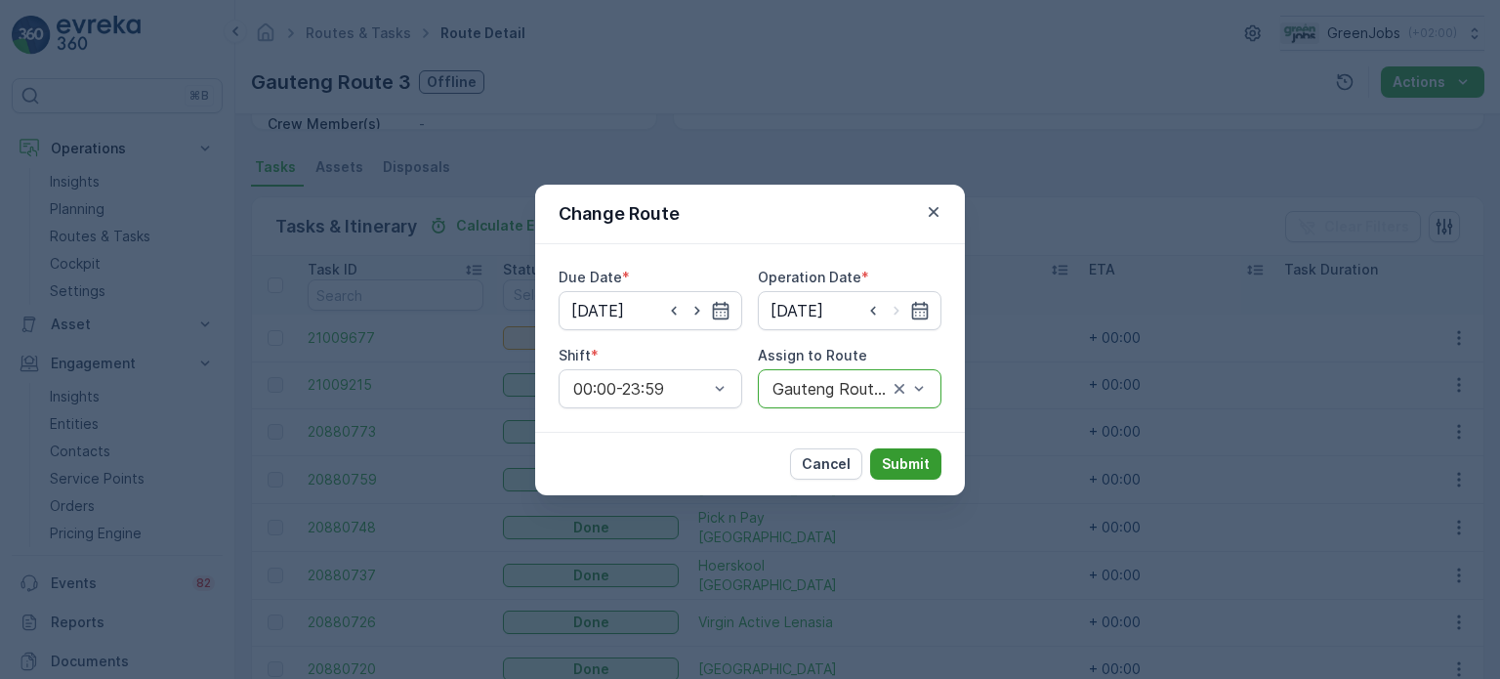
click at [905, 464] on p "Submit" at bounding box center [906, 464] width 48 height 20
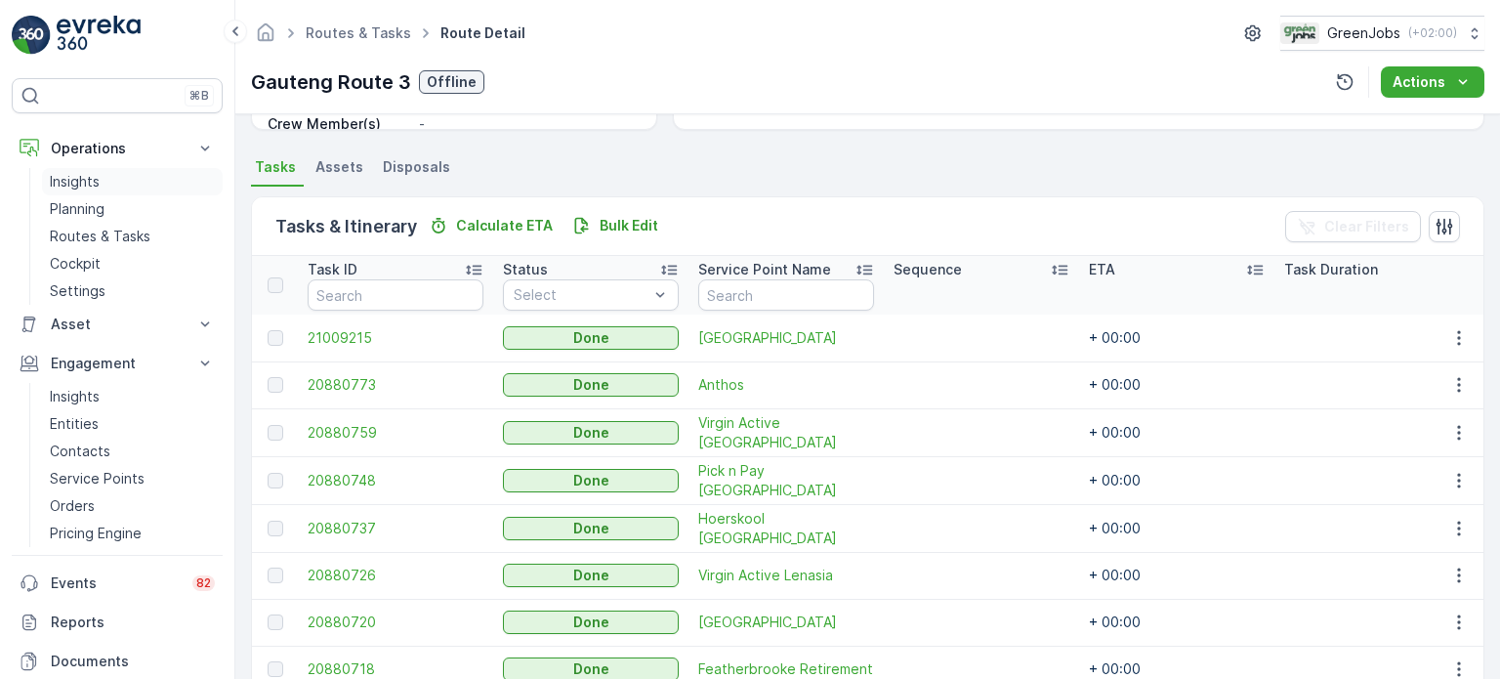
scroll to position [390, 0]
click at [103, 233] on p "Routes & Tasks" at bounding box center [100, 237] width 101 height 20
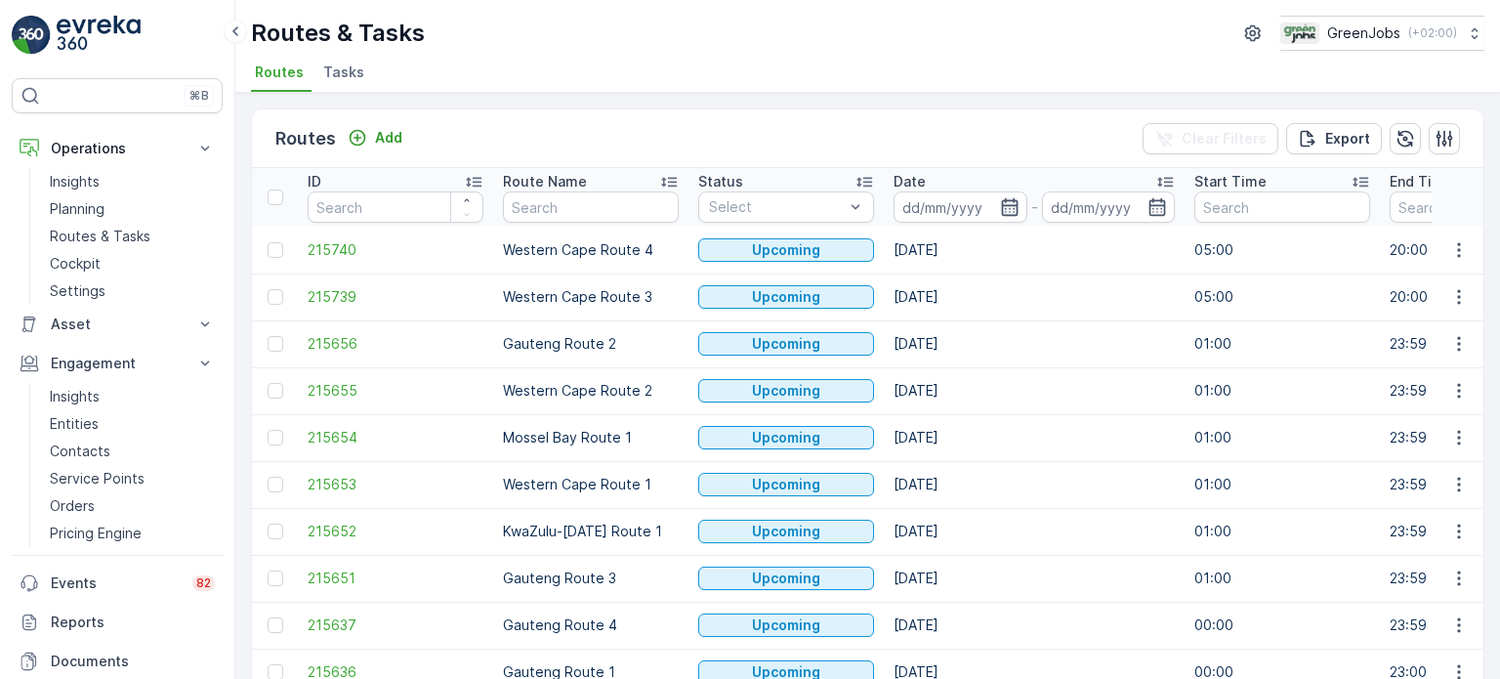
click at [1004, 202] on icon "button" at bounding box center [1010, 207] width 20 height 20
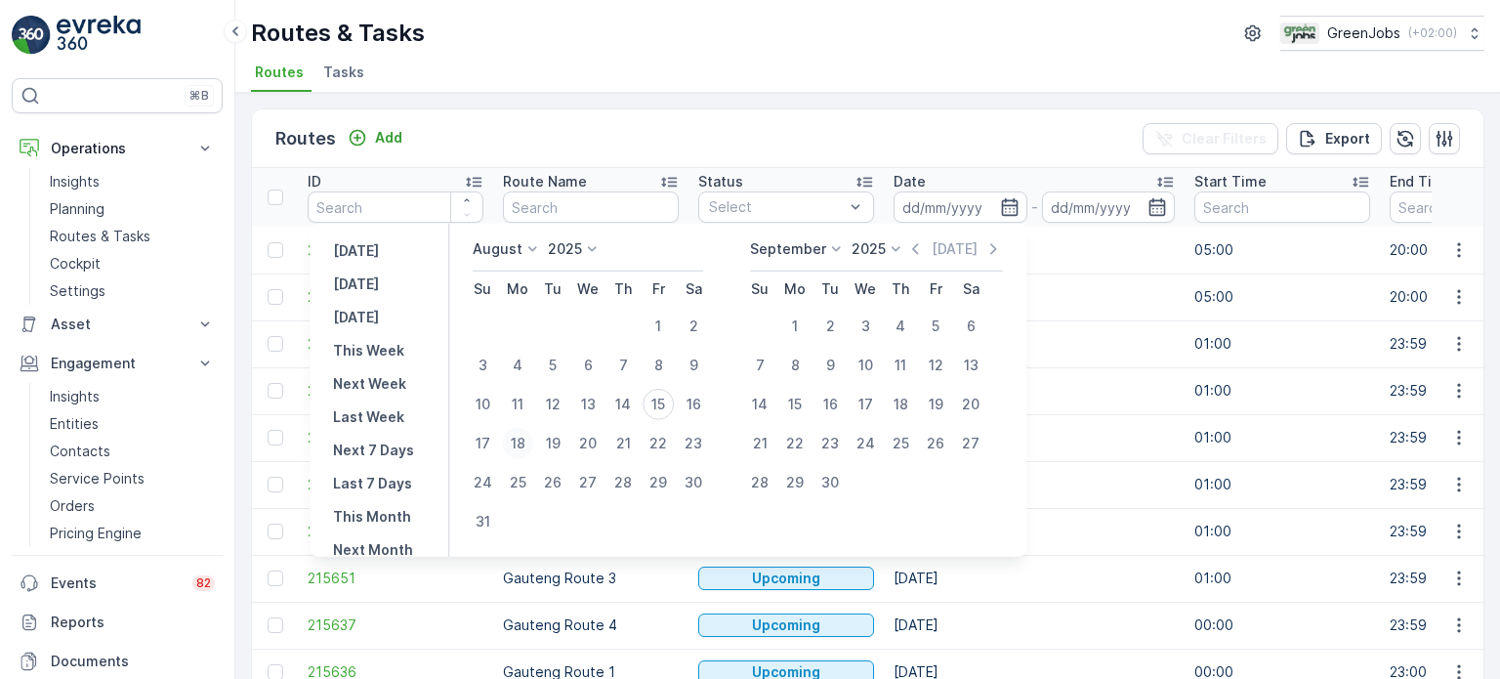
click at [530, 447] on div "18" at bounding box center [517, 443] width 31 height 31
type input "[DATE]"
click at [530, 447] on div "18" at bounding box center [517, 443] width 31 height 31
type input "[DATE]"
click at [530, 447] on div "18" at bounding box center [517, 443] width 31 height 31
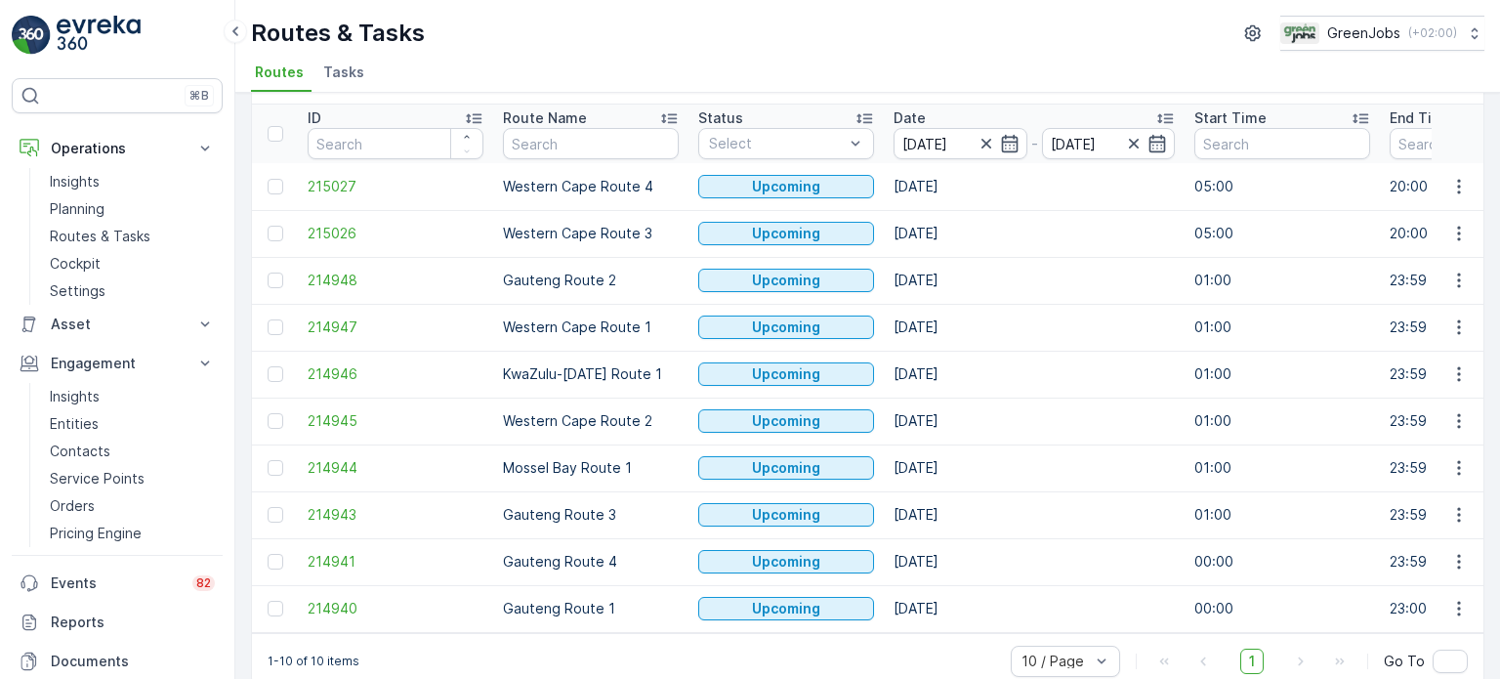
scroll to position [97, 0]
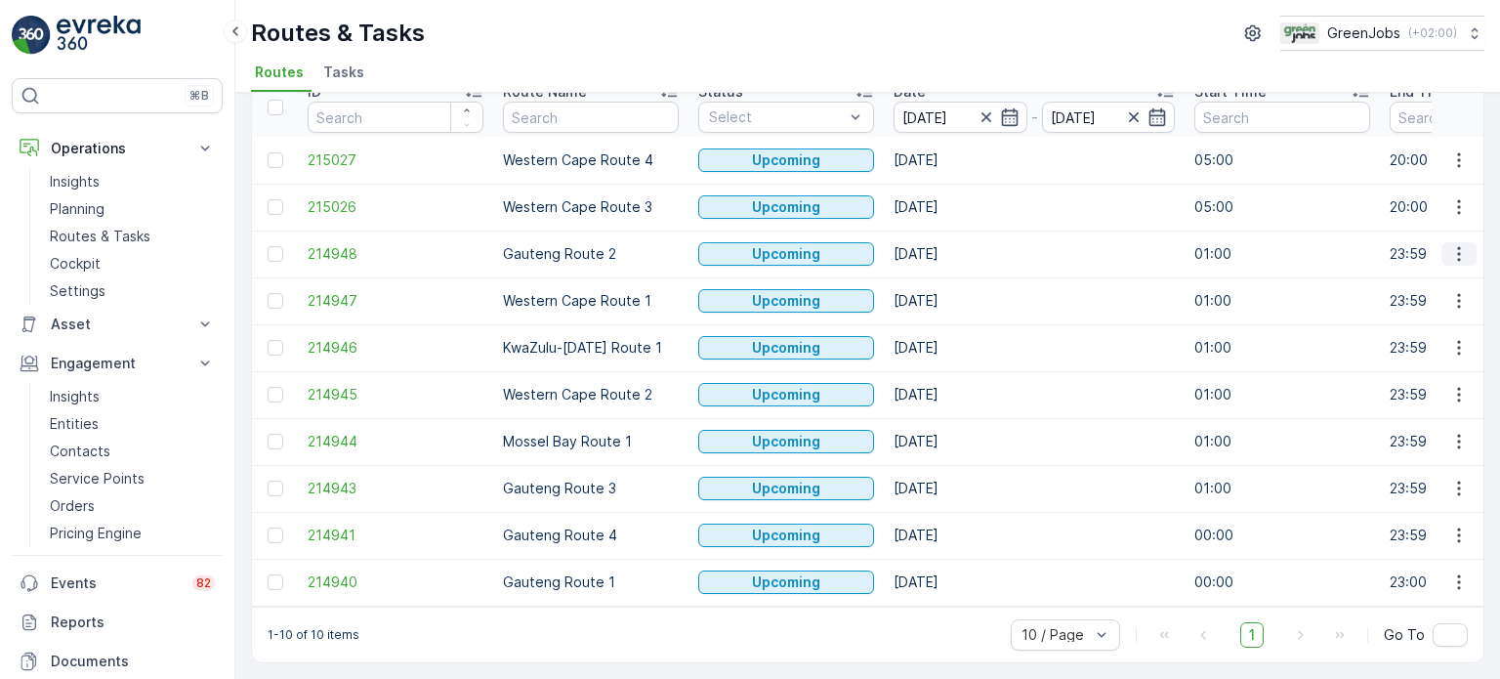
click at [1453, 246] on icon "button" at bounding box center [1459, 254] width 20 height 20
click at [1431, 282] on span "See More Details" at bounding box center [1412, 275] width 113 height 20
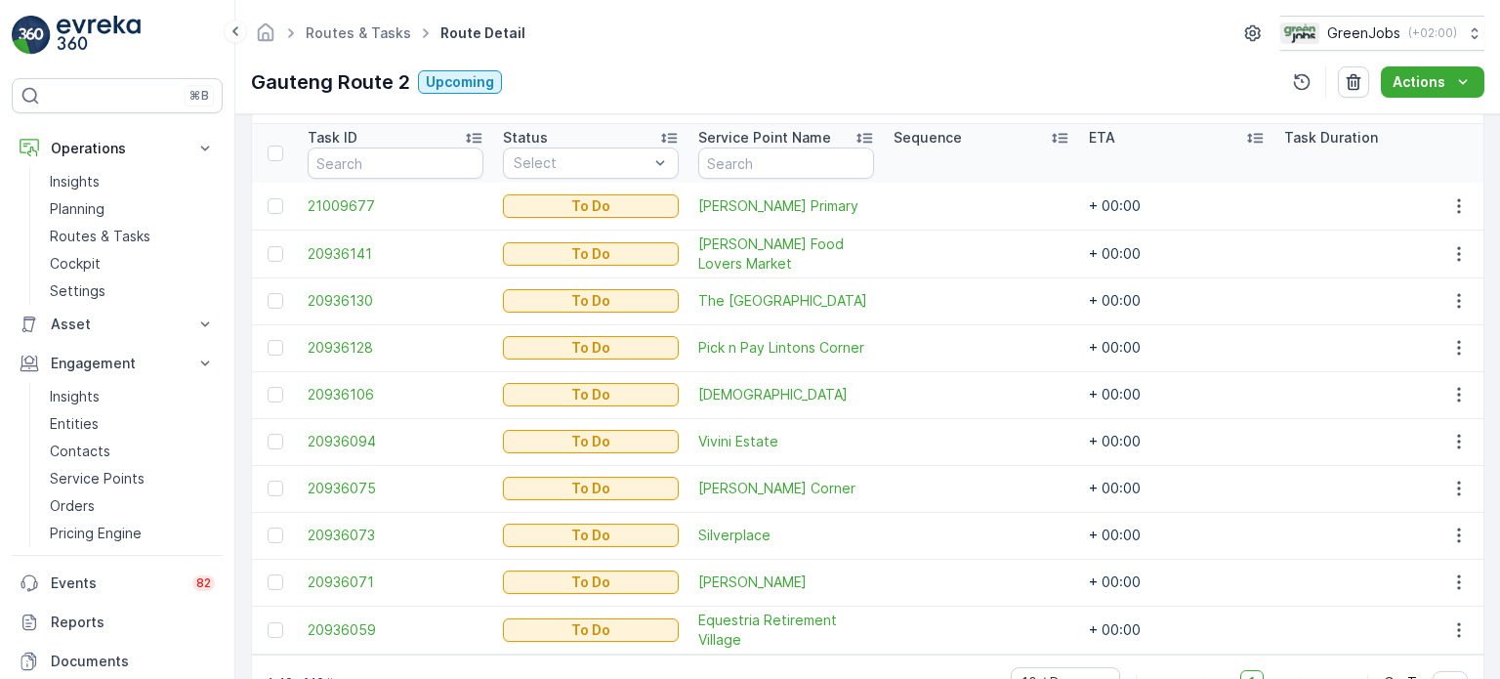
scroll to position [488, 0]
